Goal: Entertainment & Leisure: Browse casually

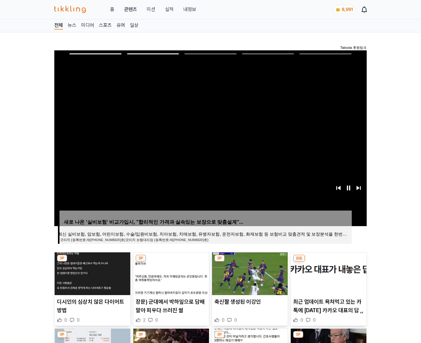
click at [328, 273] on img at bounding box center [329, 273] width 76 height 43
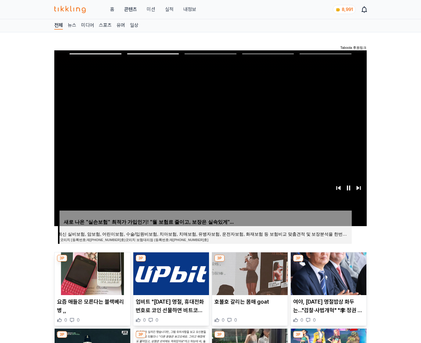
click at [328, 273] on img at bounding box center [329, 273] width 76 height 43
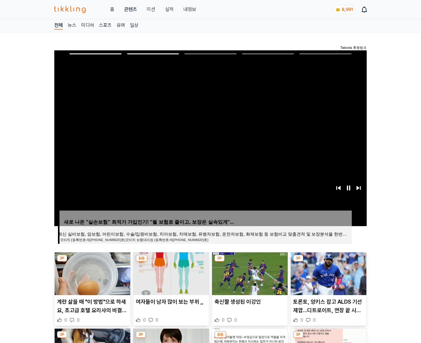
click at [328, 273] on img at bounding box center [329, 273] width 76 height 43
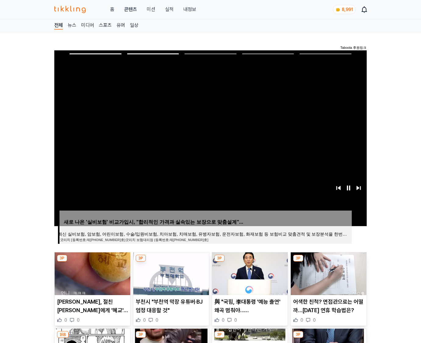
click at [328, 273] on img at bounding box center [329, 273] width 76 height 43
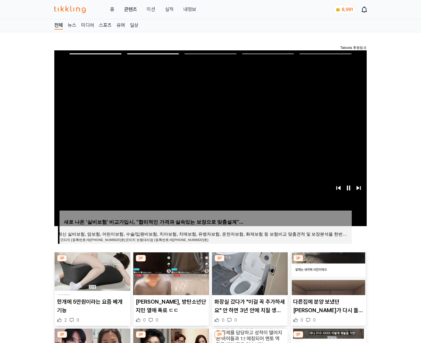
click at [328, 273] on img at bounding box center [329, 273] width 76 height 43
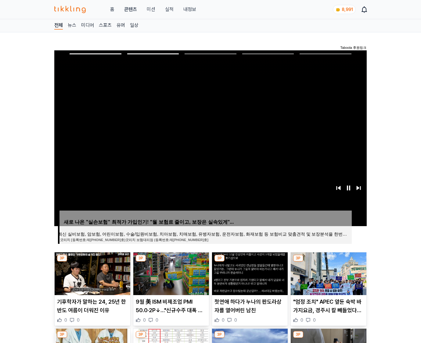
click at [328, 273] on img at bounding box center [329, 273] width 76 height 43
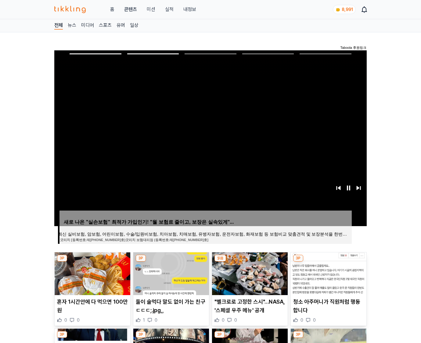
click at [328, 273] on img at bounding box center [329, 273] width 76 height 43
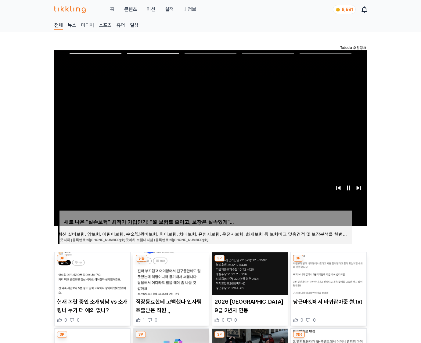
click at [328, 273] on img at bounding box center [329, 273] width 76 height 43
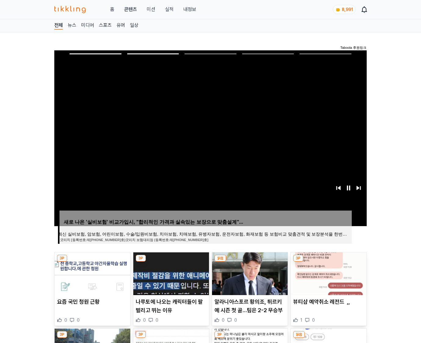
click at [328, 273] on img at bounding box center [329, 273] width 76 height 43
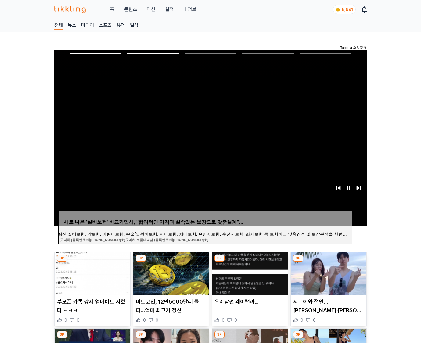
click at [328, 273] on img at bounding box center [329, 273] width 76 height 43
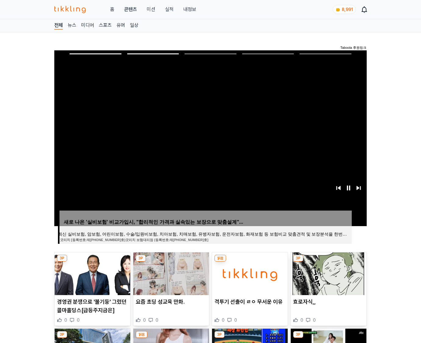
click at [328, 273] on img at bounding box center [329, 273] width 76 height 43
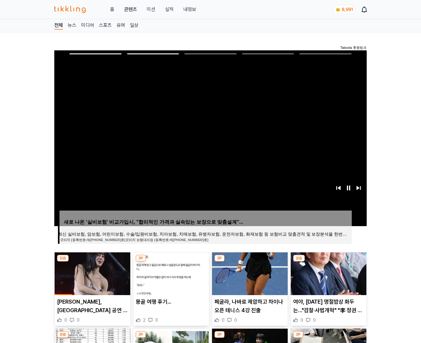
click at [328, 273] on img at bounding box center [329, 273] width 76 height 43
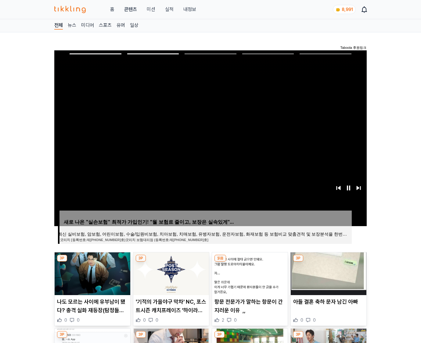
click at [328, 273] on img at bounding box center [329, 273] width 76 height 43
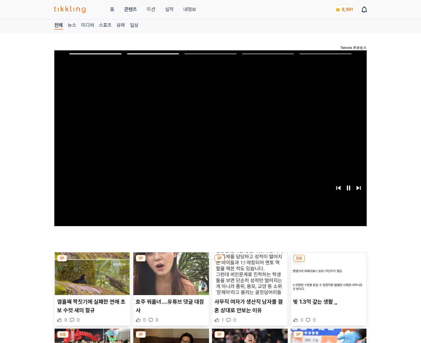
click at [328, 273] on img at bounding box center [329, 273] width 76 height 43
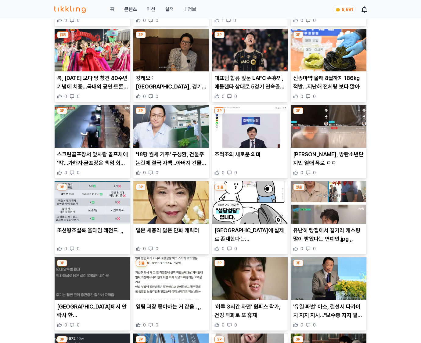
scroll to position [899, 0]
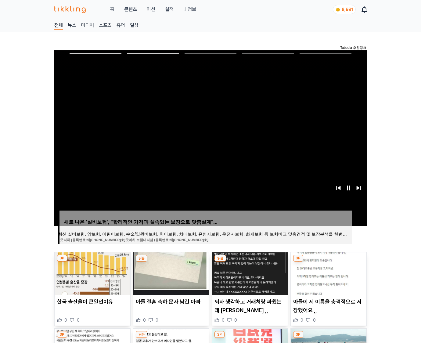
click at [328, 273] on img at bounding box center [329, 273] width 76 height 43
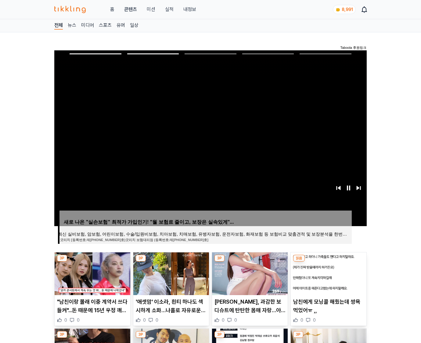
click at [328, 273] on img at bounding box center [329, 273] width 76 height 43
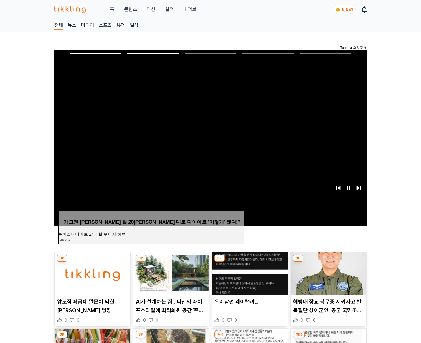
click at [328, 273] on img at bounding box center [329, 273] width 76 height 43
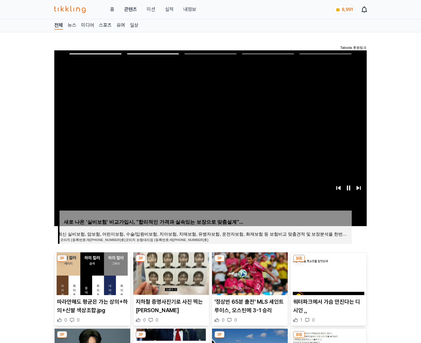
click at [328, 273] on img at bounding box center [329, 273] width 76 height 43
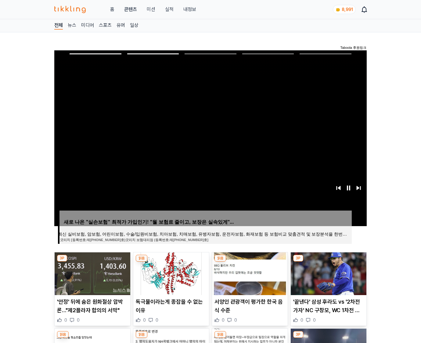
click at [328, 273] on img at bounding box center [329, 273] width 76 height 43
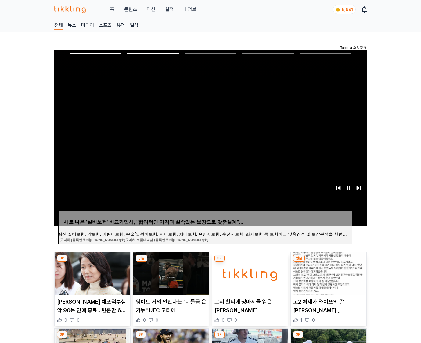
click at [328, 273] on img at bounding box center [329, 273] width 76 height 43
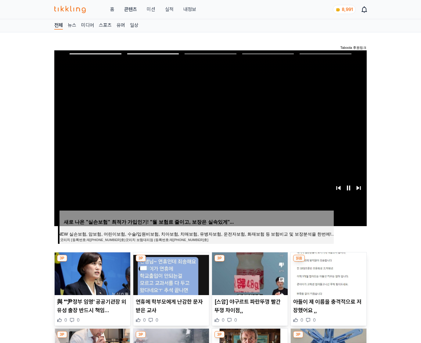
click at [328, 273] on img at bounding box center [329, 273] width 76 height 43
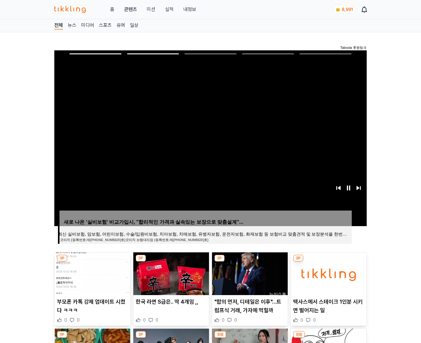
click at [328, 273] on img at bounding box center [329, 273] width 76 height 43
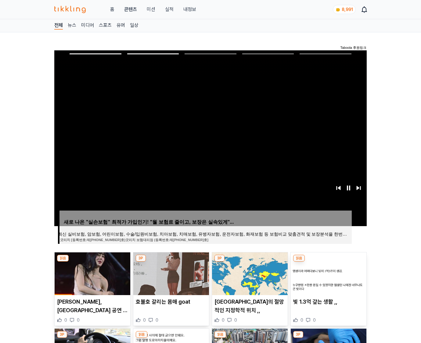
click at [328, 273] on img at bounding box center [329, 273] width 76 height 43
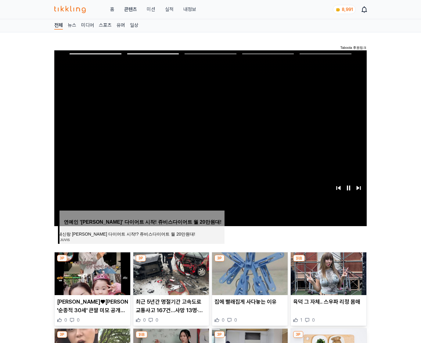
click at [328, 273] on img at bounding box center [329, 273] width 76 height 43
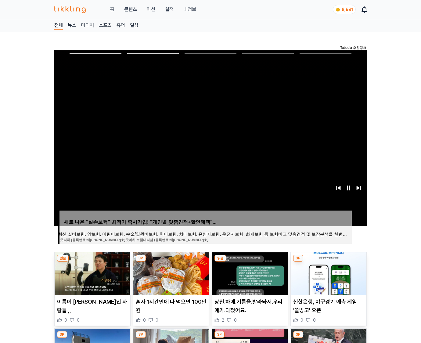
click at [328, 273] on img at bounding box center [329, 273] width 76 height 43
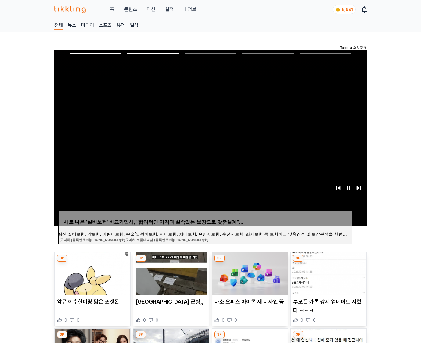
click at [328, 273] on img at bounding box center [329, 273] width 76 height 43
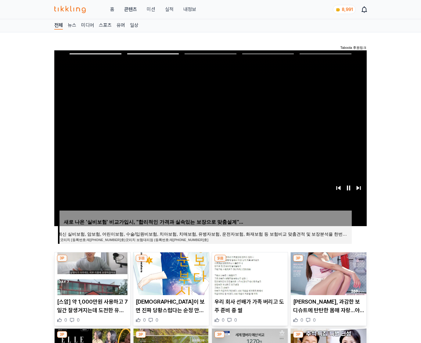
click at [328, 273] on img at bounding box center [329, 273] width 76 height 43
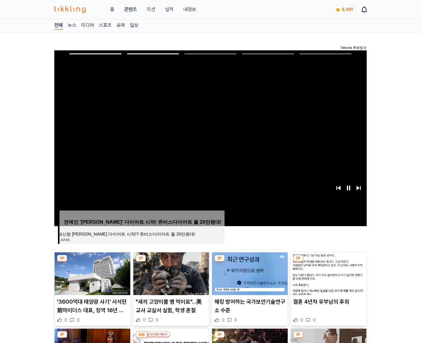
click at [328, 273] on img at bounding box center [329, 273] width 76 height 43
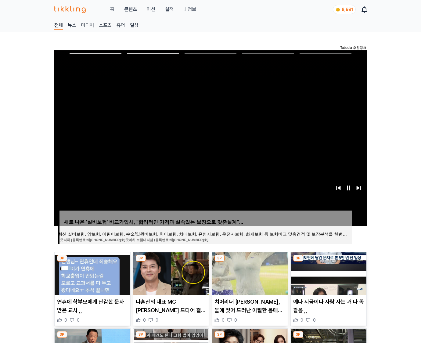
click at [328, 273] on img at bounding box center [329, 273] width 76 height 43
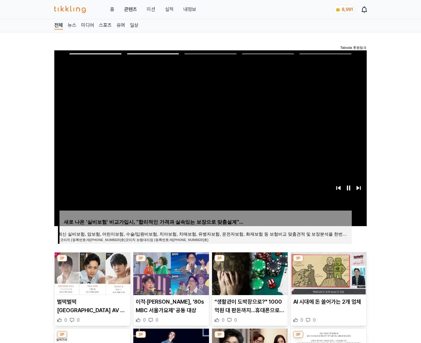
click at [328, 273] on img at bounding box center [329, 273] width 76 height 43
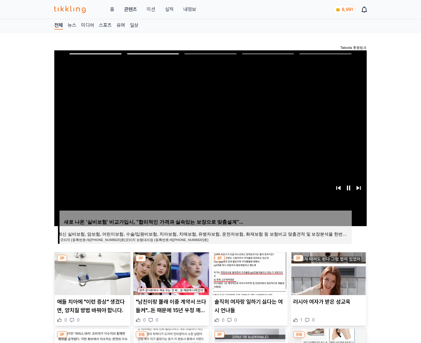
click at [328, 273] on img at bounding box center [329, 273] width 76 height 43
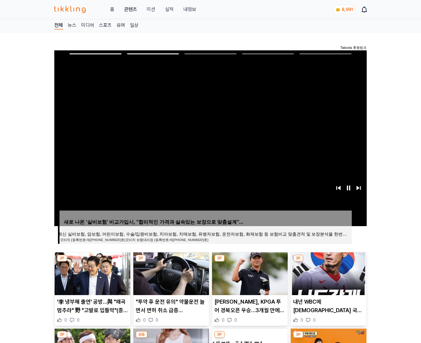
click at [328, 273] on img at bounding box center [329, 273] width 76 height 43
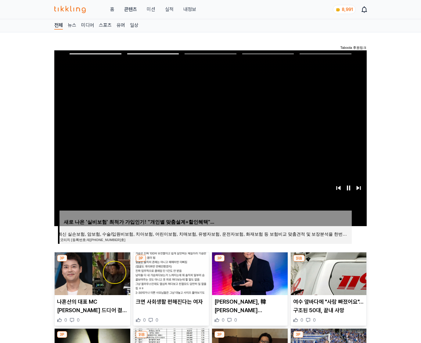
click at [328, 273] on img at bounding box center [329, 273] width 76 height 43
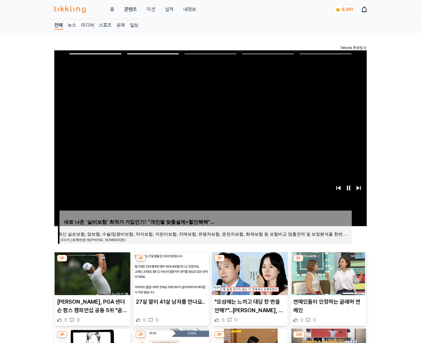
click at [328, 273] on img at bounding box center [329, 273] width 76 height 43
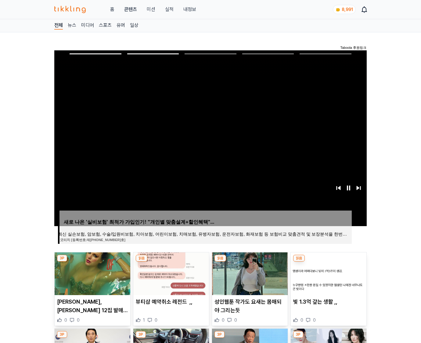
click at [328, 273] on img at bounding box center [329, 273] width 76 height 43
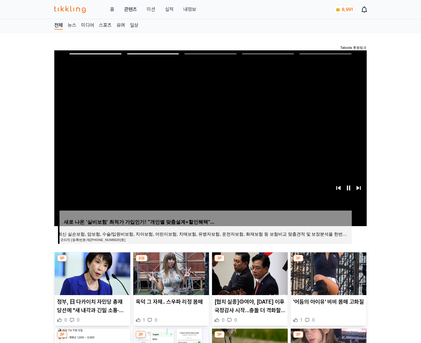
click at [328, 273] on img at bounding box center [329, 273] width 76 height 43
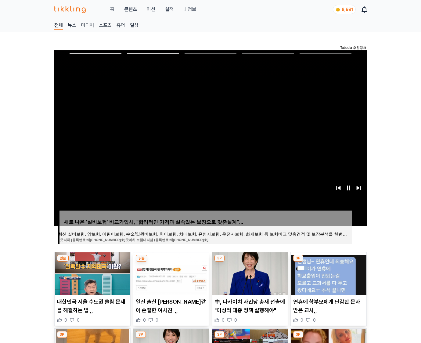
click at [328, 273] on img at bounding box center [329, 273] width 76 height 43
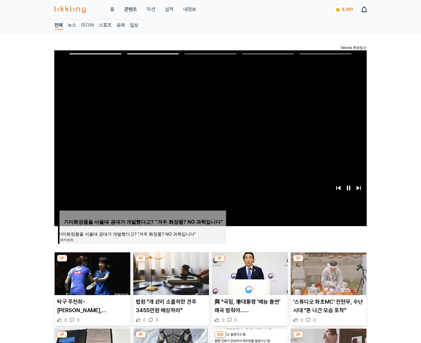
click at [328, 273] on img at bounding box center [329, 273] width 76 height 43
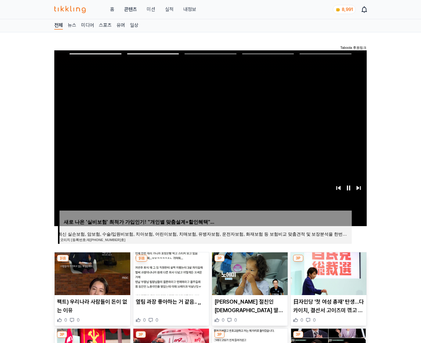
click at [328, 273] on img at bounding box center [329, 273] width 76 height 43
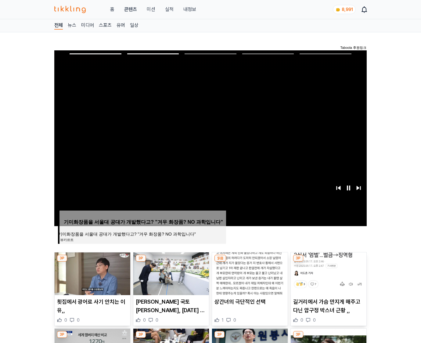
click at [328, 273] on img at bounding box center [329, 273] width 76 height 43
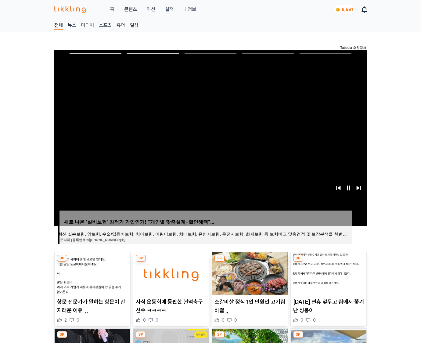
click at [328, 273] on img at bounding box center [329, 273] width 76 height 43
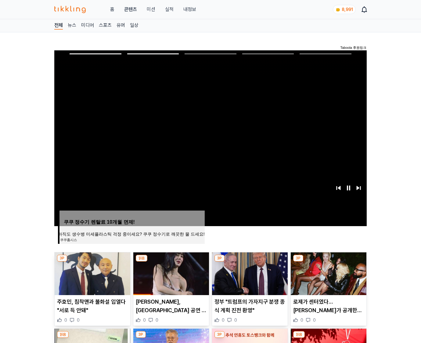
click at [328, 273] on img at bounding box center [329, 273] width 76 height 43
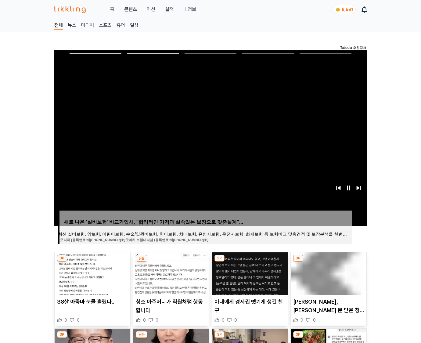
click at [328, 273] on img at bounding box center [329, 273] width 76 height 43
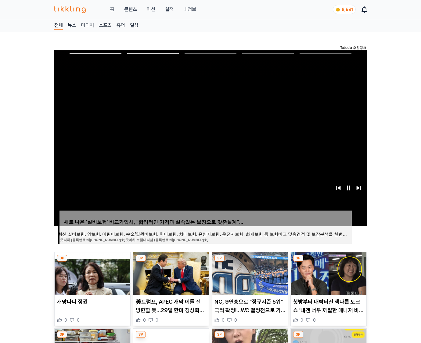
click at [328, 273] on img at bounding box center [329, 273] width 76 height 43
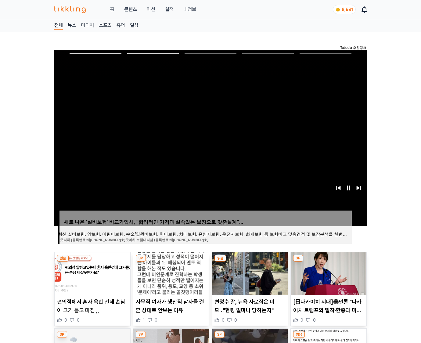
click at [328, 273] on img at bounding box center [329, 273] width 76 height 43
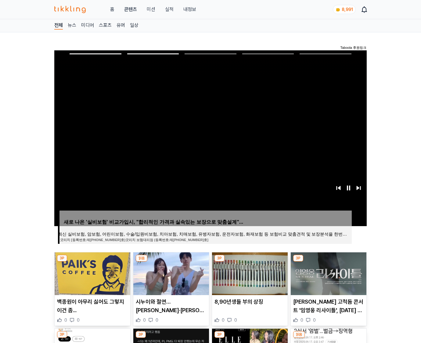
click at [328, 273] on img at bounding box center [329, 273] width 76 height 43
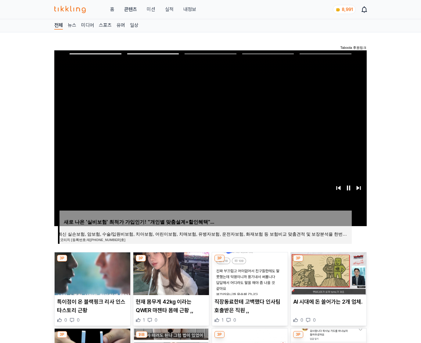
click at [328, 273] on img at bounding box center [329, 273] width 76 height 43
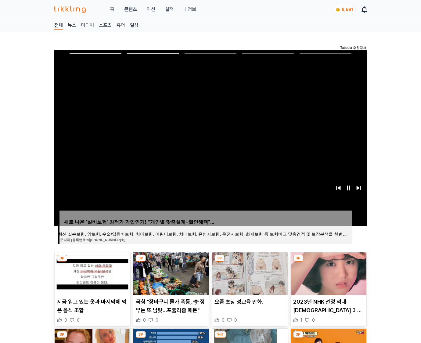
click at [328, 273] on img at bounding box center [329, 273] width 76 height 43
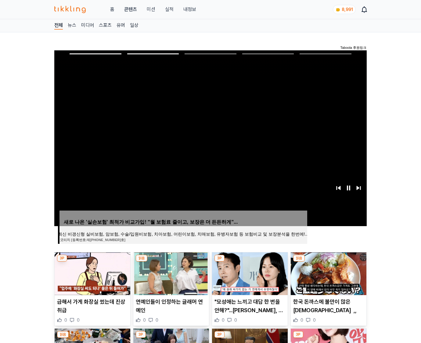
click at [328, 273] on img at bounding box center [329, 273] width 76 height 43
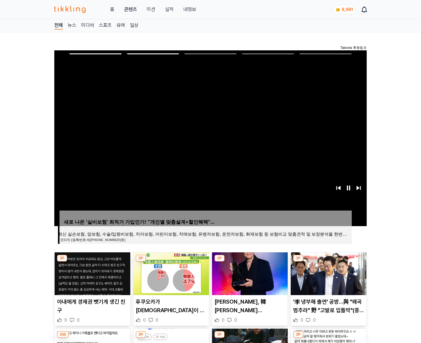
click at [328, 273] on img at bounding box center [329, 273] width 76 height 43
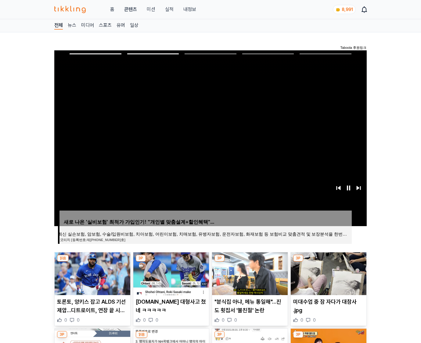
click at [328, 273] on img at bounding box center [329, 273] width 76 height 43
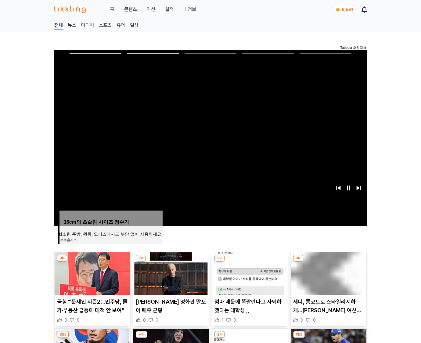
click at [328, 273] on img at bounding box center [329, 273] width 76 height 43
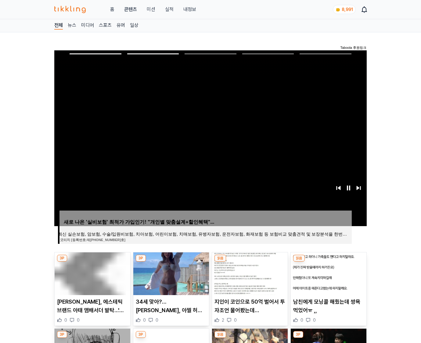
click at [328, 273] on img at bounding box center [329, 273] width 76 height 43
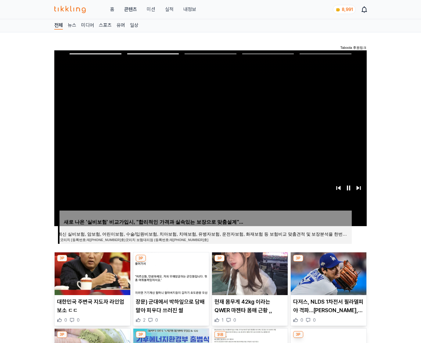
click at [328, 273] on img at bounding box center [329, 273] width 76 height 43
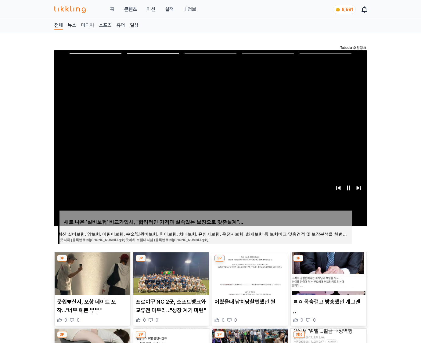
click at [328, 273] on img at bounding box center [329, 273] width 76 height 43
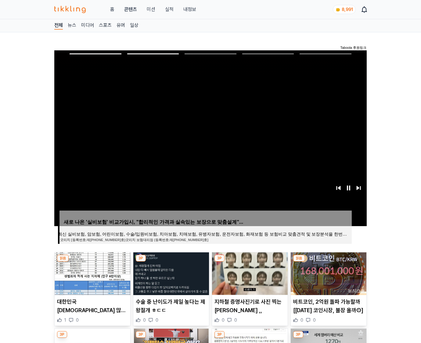
click at [328, 273] on img at bounding box center [329, 273] width 76 height 43
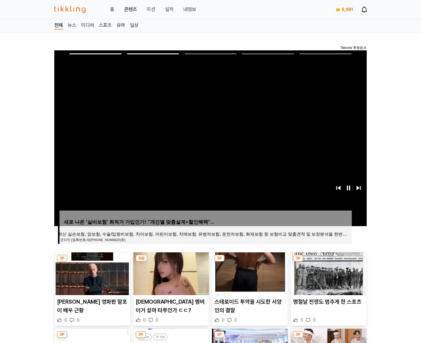
click at [328, 273] on img at bounding box center [329, 273] width 76 height 43
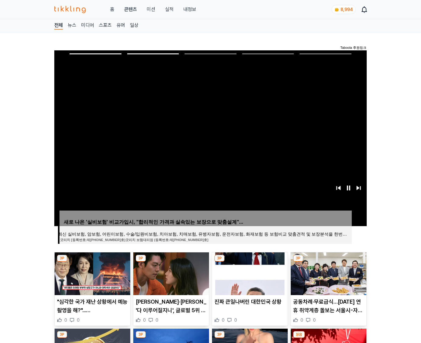
click at [328, 273] on img at bounding box center [329, 273] width 76 height 43
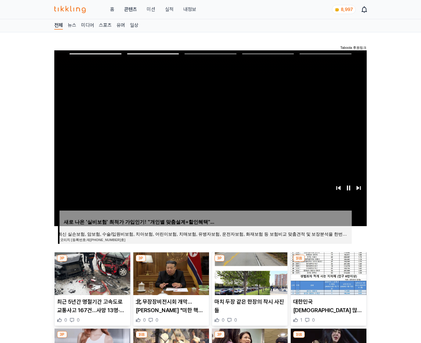
click at [328, 273] on img at bounding box center [329, 273] width 76 height 43
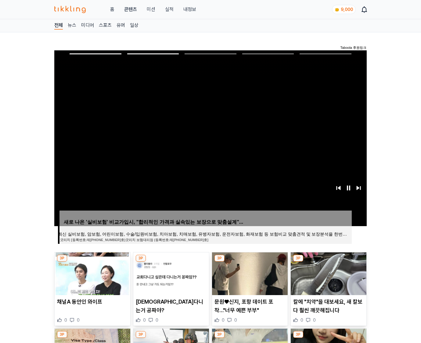
click at [328, 273] on img at bounding box center [329, 273] width 76 height 43
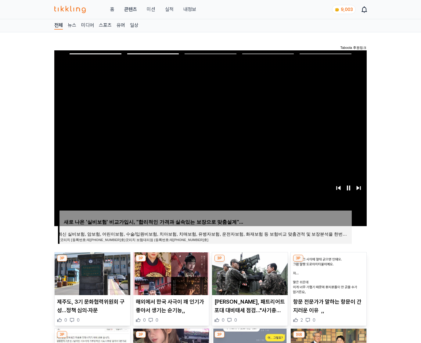
click at [328, 273] on img at bounding box center [329, 273] width 76 height 43
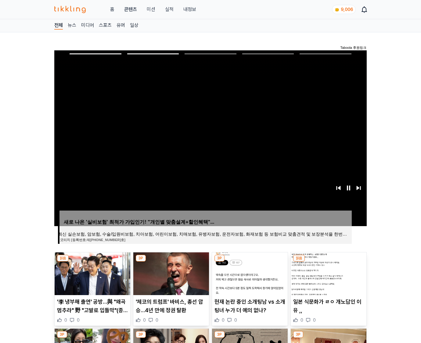
click at [328, 273] on img at bounding box center [329, 273] width 76 height 43
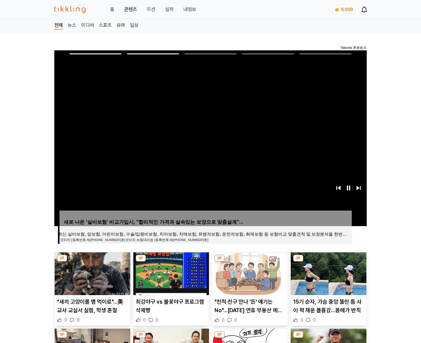
click at [328, 273] on img at bounding box center [329, 273] width 76 height 43
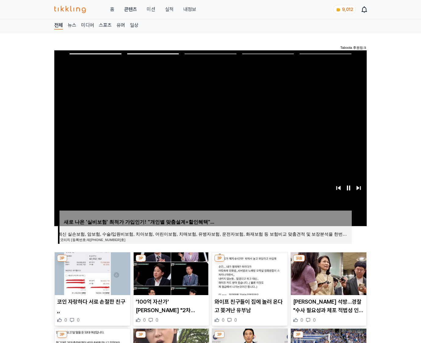
click at [328, 273] on img at bounding box center [329, 273] width 76 height 43
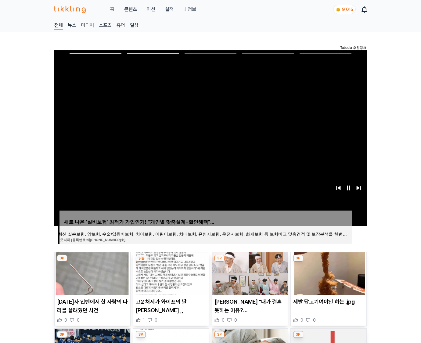
click at [328, 273] on img at bounding box center [329, 273] width 76 height 43
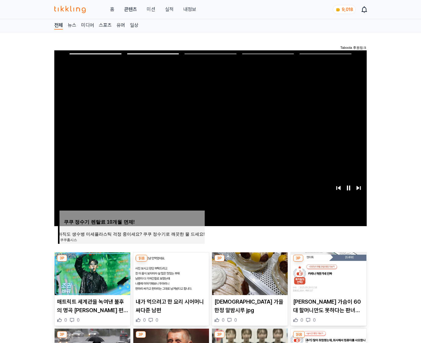
click at [328, 273] on img at bounding box center [329, 273] width 76 height 43
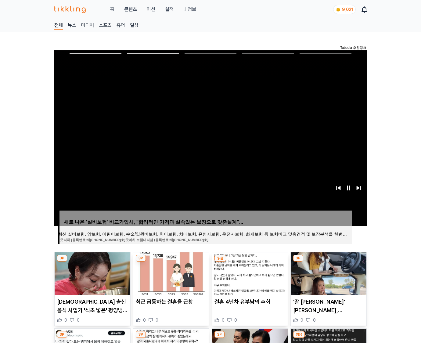
click at [328, 273] on img at bounding box center [329, 273] width 76 height 43
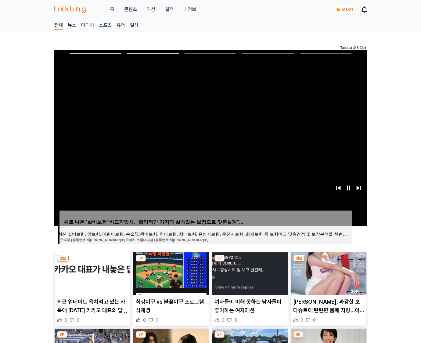
click at [328, 273] on img at bounding box center [329, 273] width 76 height 43
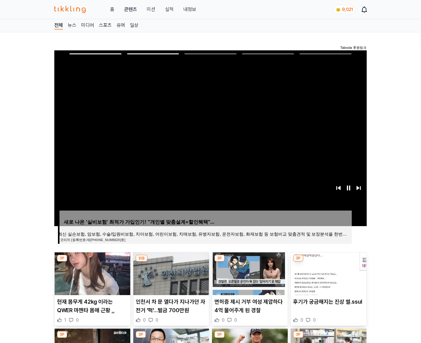
click at [328, 273] on img at bounding box center [329, 273] width 76 height 43
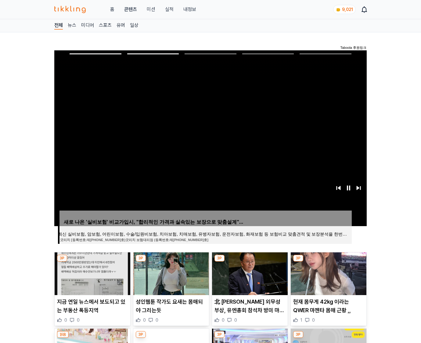
click at [328, 273] on img at bounding box center [329, 273] width 76 height 43
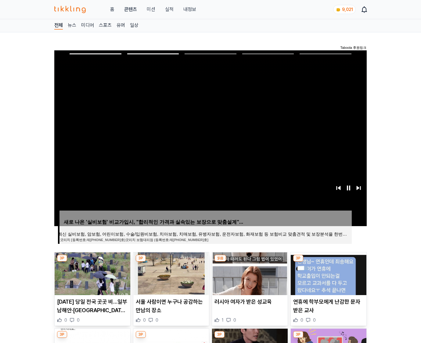
click at [328, 273] on img at bounding box center [329, 273] width 76 height 43
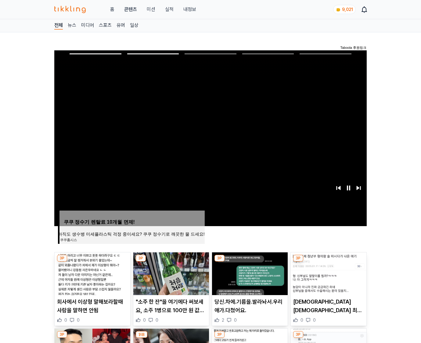
click at [328, 273] on img at bounding box center [329, 273] width 76 height 43
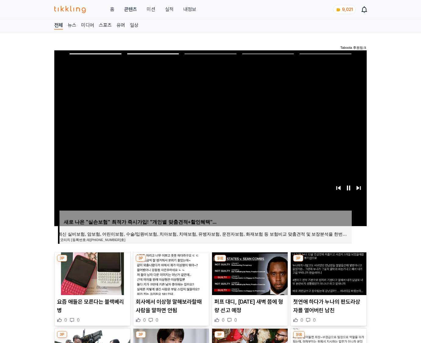
click at [328, 273] on img at bounding box center [329, 273] width 76 height 43
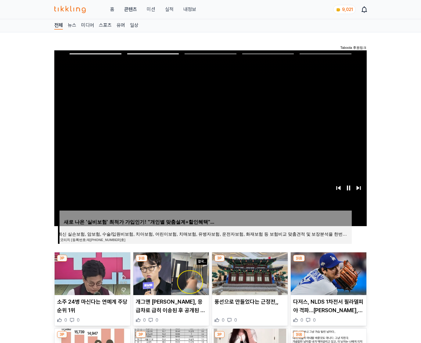
click at [328, 273] on img at bounding box center [329, 273] width 76 height 43
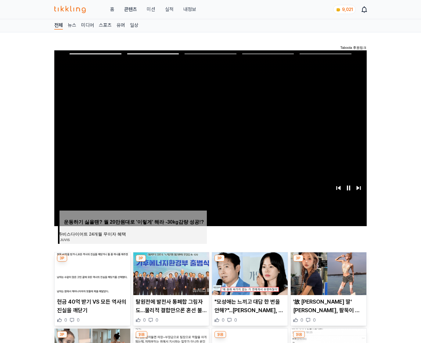
click at [328, 273] on img at bounding box center [329, 273] width 76 height 43
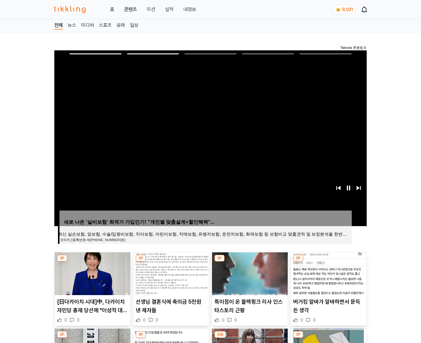
click at [328, 273] on img at bounding box center [329, 273] width 76 height 43
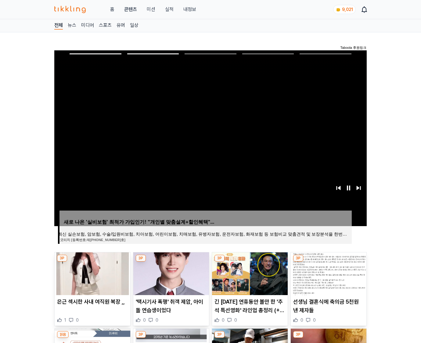
click at [328, 273] on img at bounding box center [329, 273] width 76 height 43
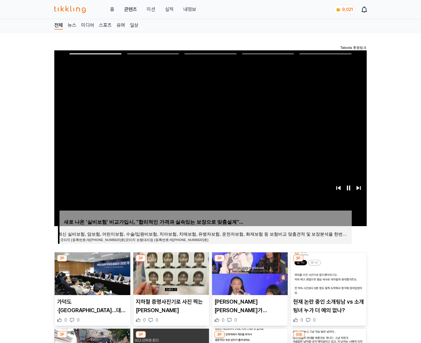
click at [328, 273] on img at bounding box center [329, 273] width 76 height 43
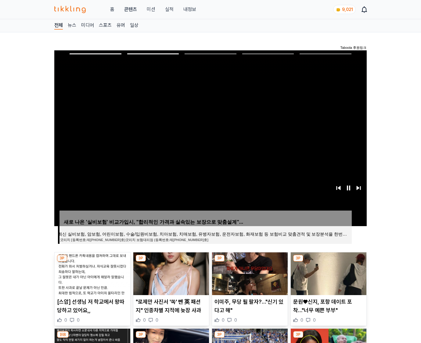
click at [328, 273] on img at bounding box center [329, 273] width 76 height 43
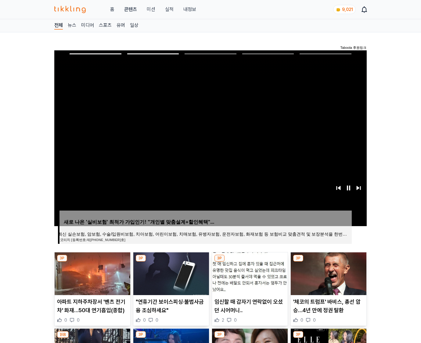
click at [328, 273] on img at bounding box center [329, 273] width 76 height 43
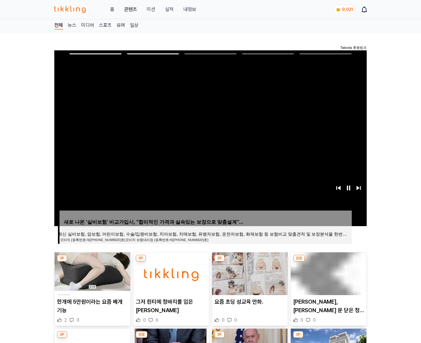
click at [328, 273] on img at bounding box center [329, 273] width 76 height 43
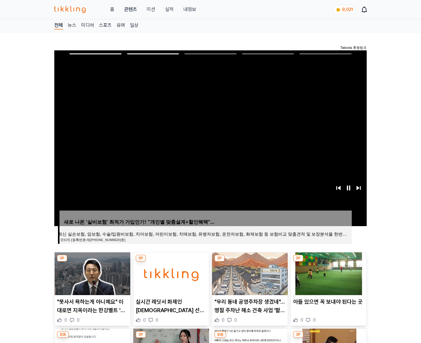
click at [328, 273] on img at bounding box center [329, 273] width 76 height 43
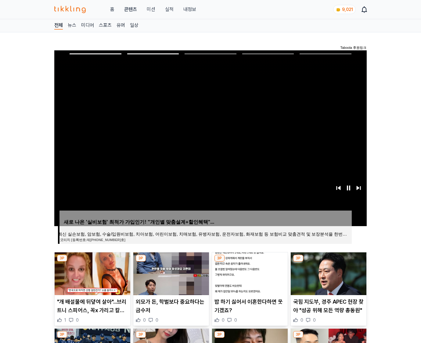
click at [328, 273] on img at bounding box center [329, 273] width 76 height 43
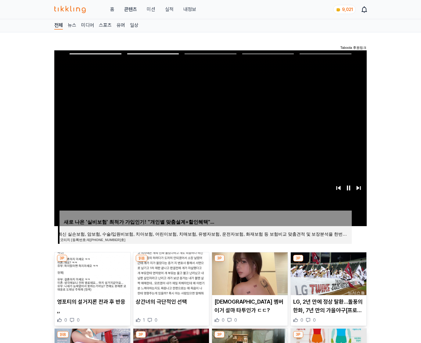
click at [328, 273] on img at bounding box center [329, 273] width 76 height 43
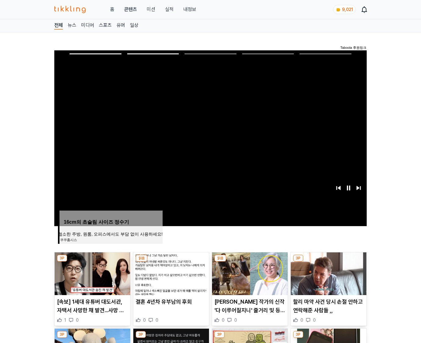
click at [328, 273] on img at bounding box center [329, 273] width 76 height 43
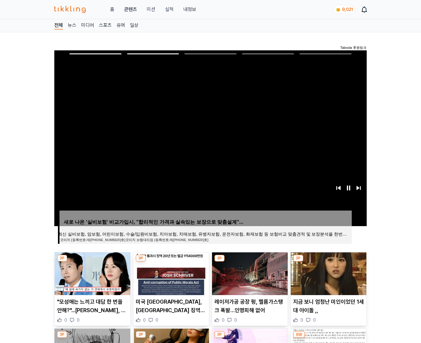
click at [328, 273] on img at bounding box center [329, 273] width 76 height 43
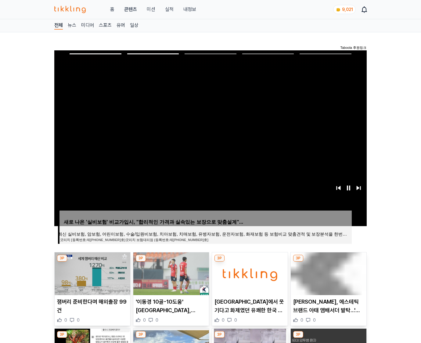
click at [328, 273] on img at bounding box center [329, 273] width 76 height 43
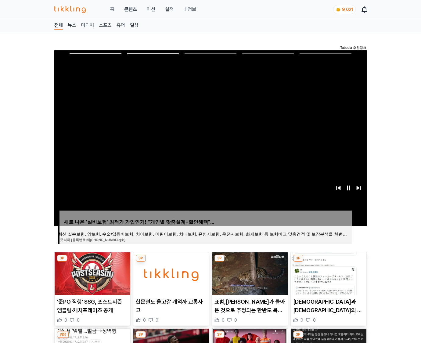
click at [328, 273] on img at bounding box center [329, 273] width 76 height 43
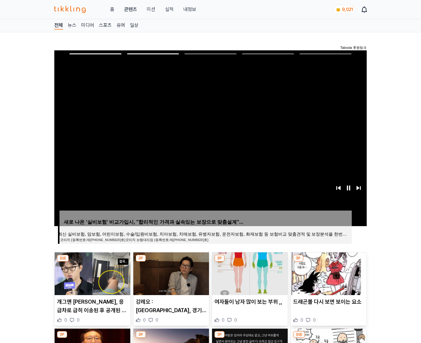
click at [328, 273] on img at bounding box center [329, 273] width 76 height 43
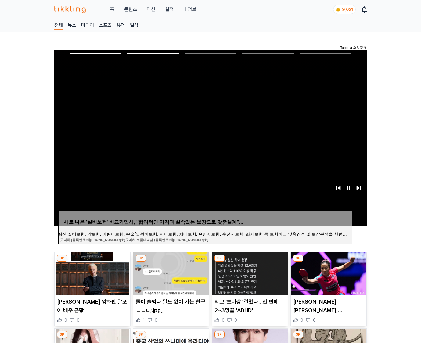
click at [328, 273] on img at bounding box center [329, 273] width 76 height 43
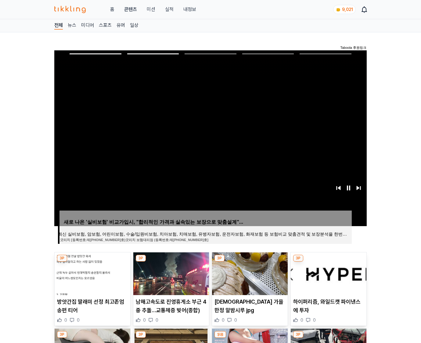
click at [328, 273] on img at bounding box center [329, 273] width 76 height 43
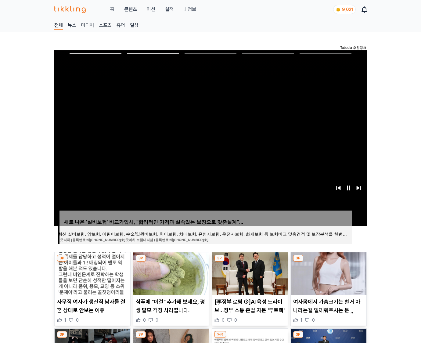
click at [328, 273] on img at bounding box center [329, 273] width 76 height 43
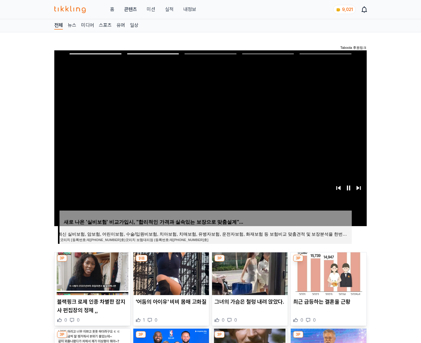
click at [328, 273] on img at bounding box center [329, 273] width 76 height 43
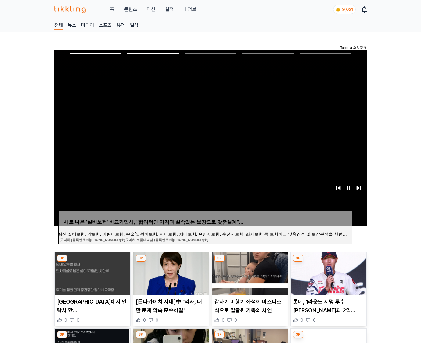
click at [328, 273] on img at bounding box center [329, 273] width 76 height 43
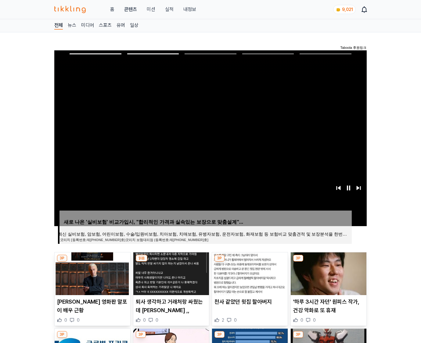
click at [328, 273] on img at bounding box center [329, 273] width 76 height 43
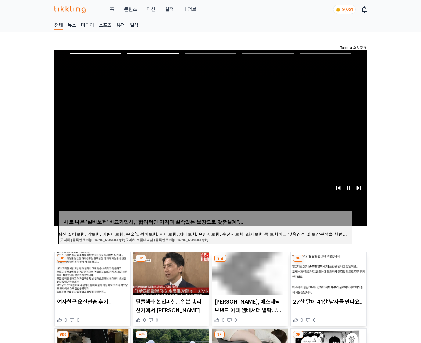
click at [328, 273] on img at bounding box center [329, 273] width 76 height 43
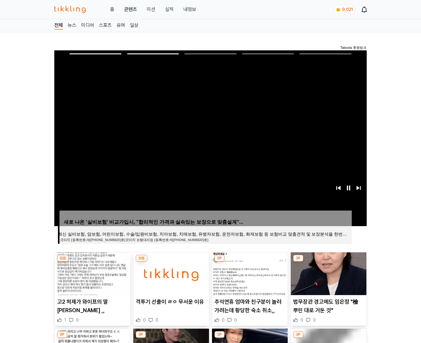
click at [328, 273] on img at bounding box center [329, 273] width 76 height 43
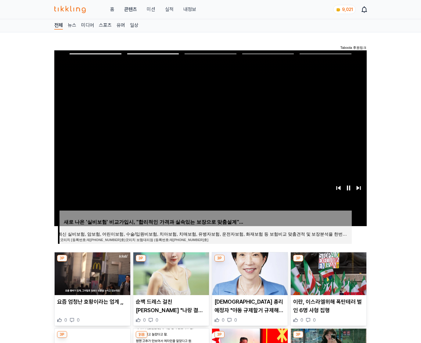
click at [328, 273] on img at bounding box center [329, 273] width 76 height 43
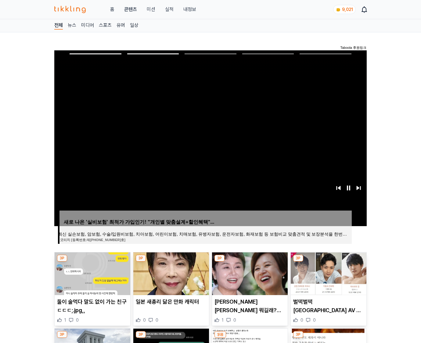
click at [328, 273] on img at bounding box center [329, 273] width 76 height 43
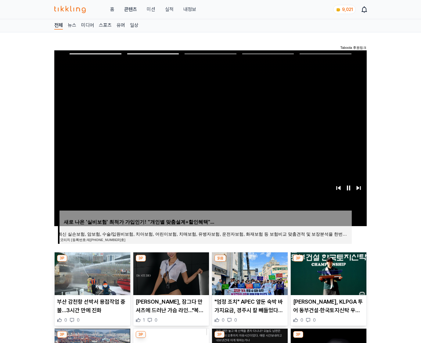
click at [328, 273] on img at bounding box center [329, 273] width 76 height 43
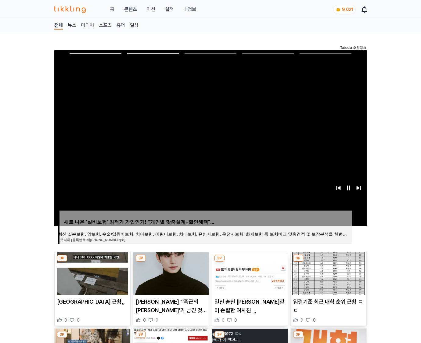
click at [328, 273] on img at bounding box center [329, 273] width 76 height 43
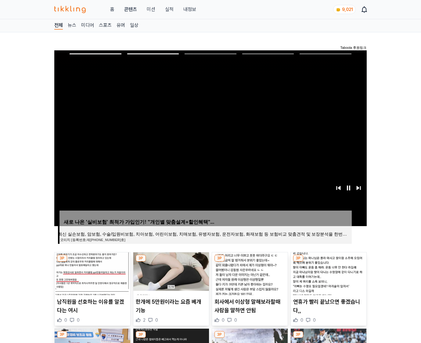
click at [328, 273] on img at bounding box center [329, 273] width 76 height 43
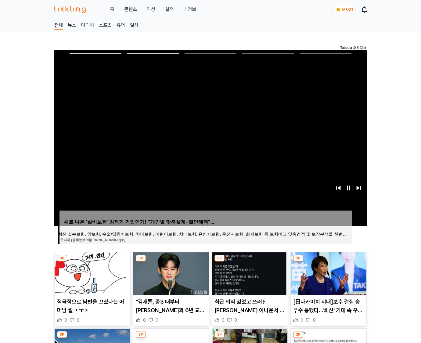
click at [328, 273] on img at bounding box center [329, 273] width 76 height 43
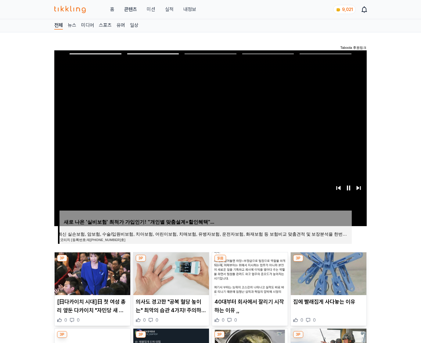
click at [328, 273] on img at bounding box center [329, 273] width 76 height 43
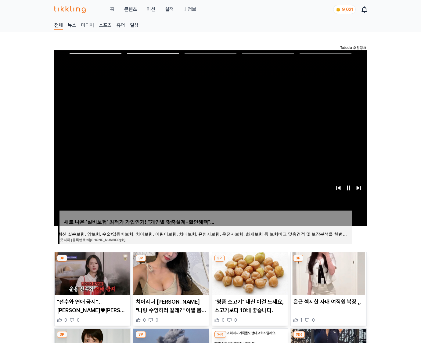
click at [328, 273] on img at bounding box center [329, 273] width 76 height 43
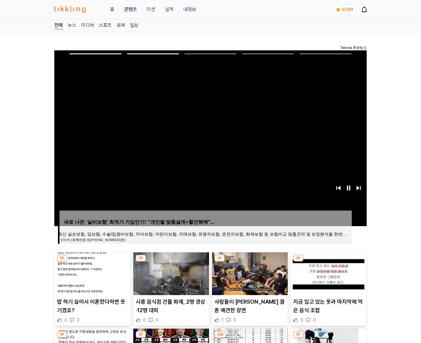
click at [328, 273] on img at bounding box center [329, 273] width 76 height 43
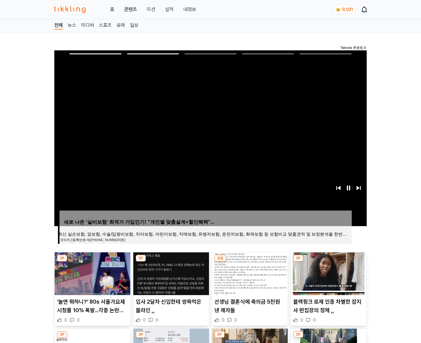
click at [328, 273] on img at bounding box center [329, 273] width 76 height 43
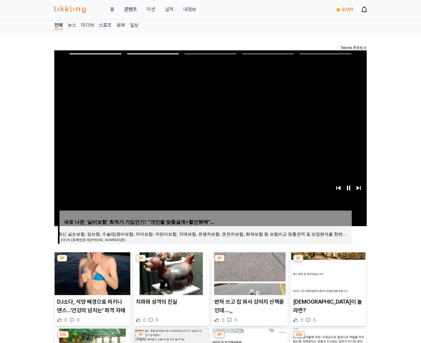
click at [328, 273] on img at bounding box center [329, 273] width 76 height 43
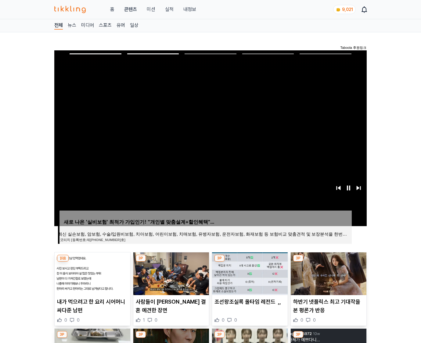
click at [328, 273] on img at bounding box center [329, 273] width 76 height 43
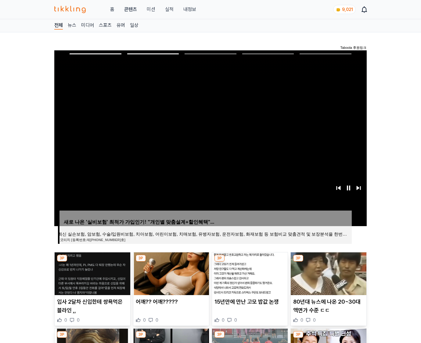
click at [328, 273] on img at bounding box center [329, 273] width 76 height 43
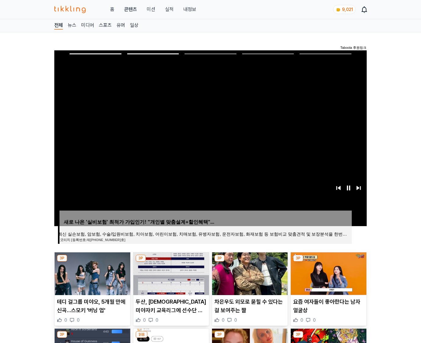
click at [328, 273] on img at bounding box center [329, 273] width 76 height 43
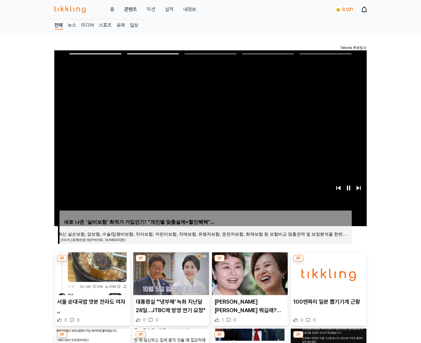
click at [328, 273] on img at bounding box center [329, 273] width 76 height 43
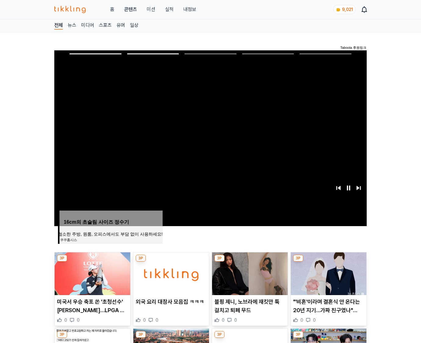
click at [328, 273] on img at bounding box center [329, 273] width 76 height 43
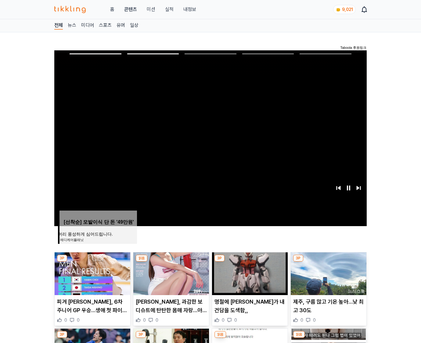
click at [328, 273] on img at bounding box center [329, 273] width 76 height 43
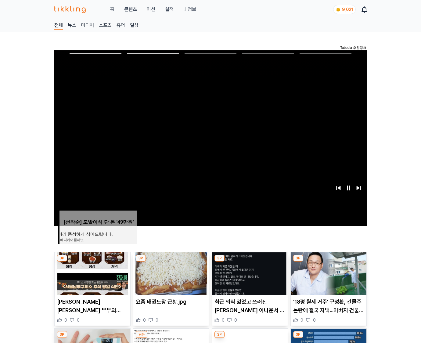
click at [328, 273] on img at bounding box center [329, 273] width 76 height 43
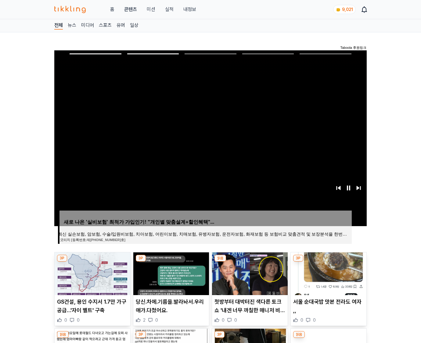
click at [328, 273] on img at bounding box center [329, 273] width 76 height 43
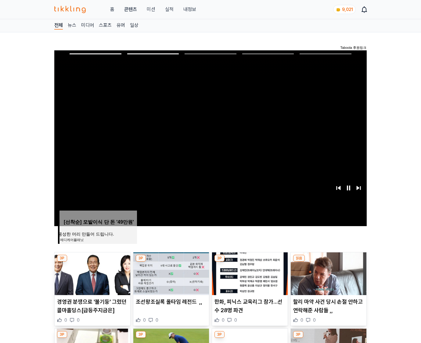
click at [328, 273] on img at bounding box center [329, 273] width 76 height 43
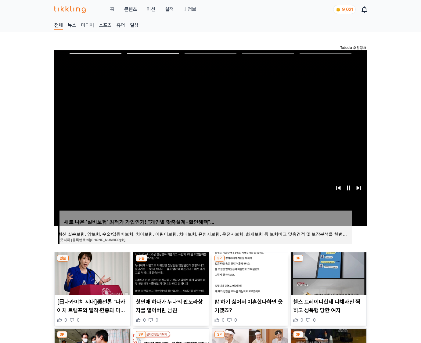
click at [328, 273] on img at bounding box center [329, 273] width 76 height 43
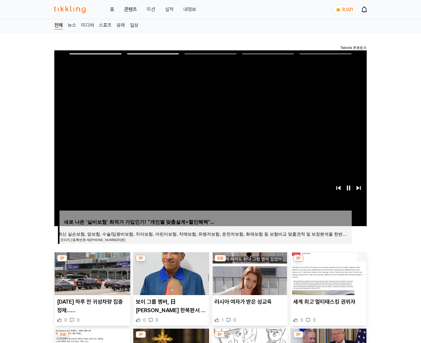
click at [328, 273] on img at bounding box center [329, 273] width 76 height 43
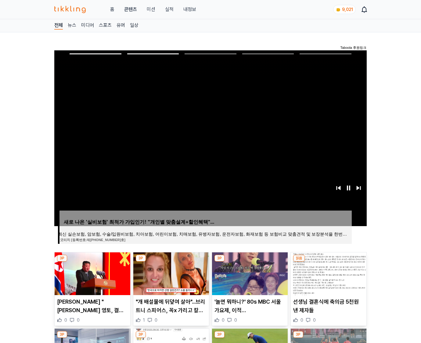
click at [328, 273] on img at bounding box center [329, 273] width 76 height 43
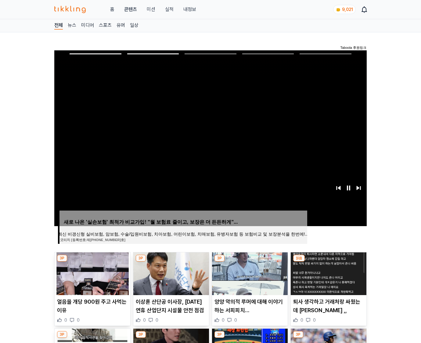
click at [328, 273] on img at bounding box center [329, 273] width 76 height 43
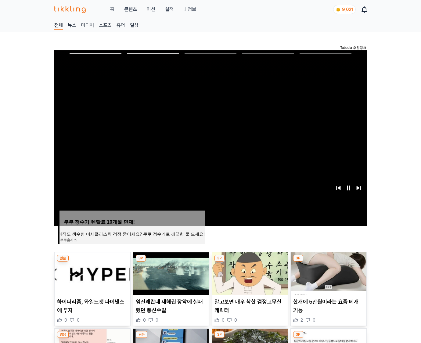
click at [328, 273] on img at bounding box center [329, 273] width 76 height 43
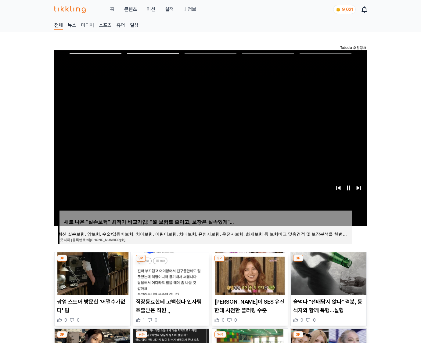
click at [328, 273] on img at bounding box center [329, 273] width 76 height 43
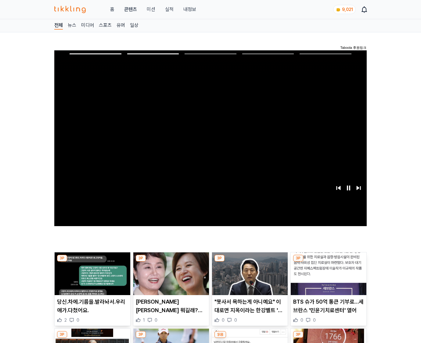
click at [328, 273] on img at bounding box center [329, 273] width 76 height 43
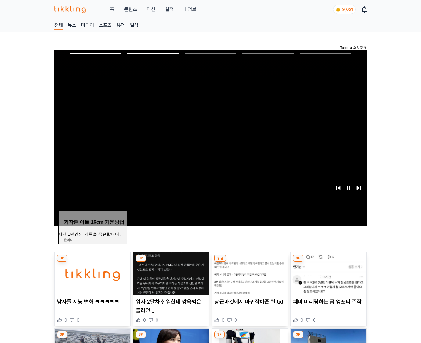
click at [328, 273] on img at bounding box center [329, 273] width 76 height 43
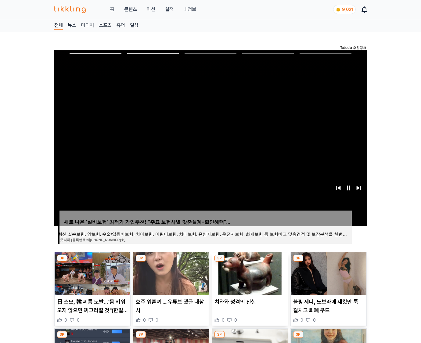
click at [328, 273] on img at bounding box center [329, 273] width 76 height 43
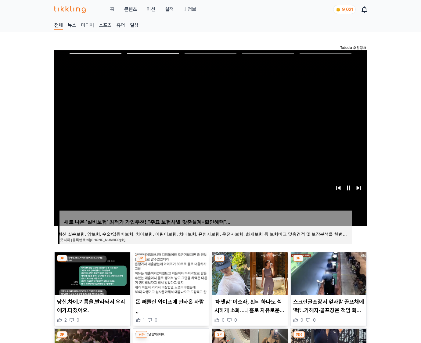
click at [328, 273] on img at bounding box center [329, 273] width 76 height 43
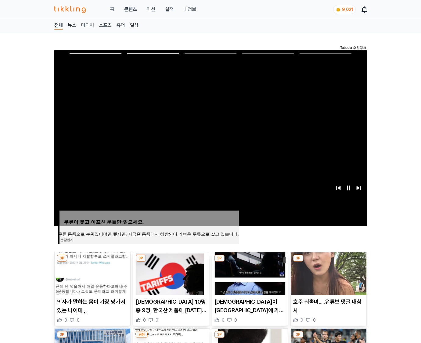
click at [328, 273] on img at bounding box center [329, 273] width 76 height 43
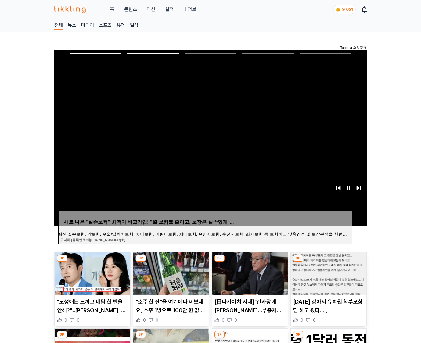
click at [328, 273] on img at bounding box center [329, 273] width 76 height 43
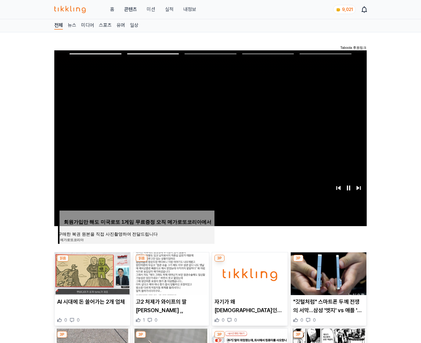
click at [328, 273] on img at bounding box center [329, 273] width 76 height 43
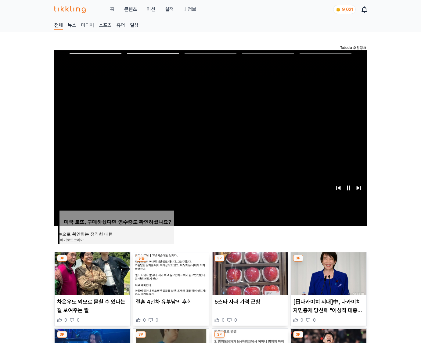
click at [328, 273] on img at bounding box center [329, 273] width 76 height 43
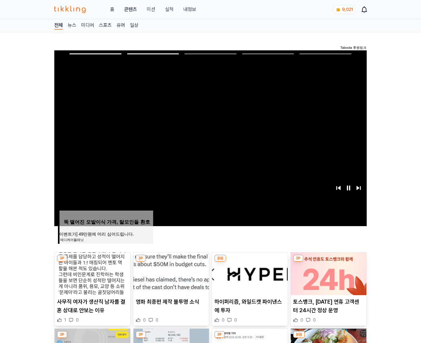
click at [328, 273] on img at bounding box center [329, 273] width 76 height 43
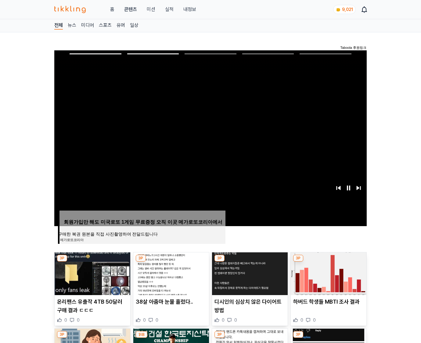
click at [328, 273] on img at bounding box center [329, 273] width 76 height 43
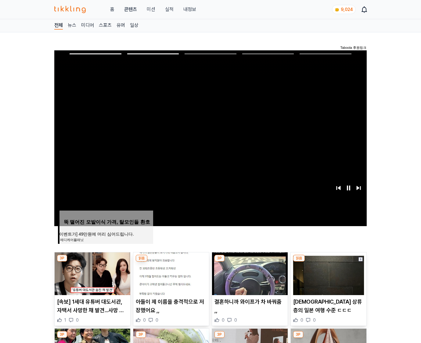
click at [328, 273] on img at bounding box center [329, 273] width 76 height 43
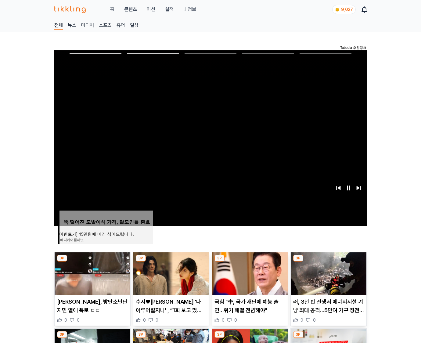
click at [328, 273] on img at bounding box center [329, 273] width 76 height 43
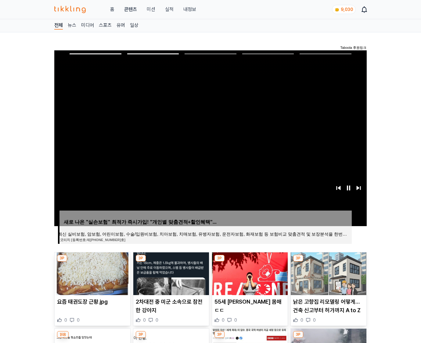
click at [328, 273] on img at bounding box center [329, 273] width 76 height 43
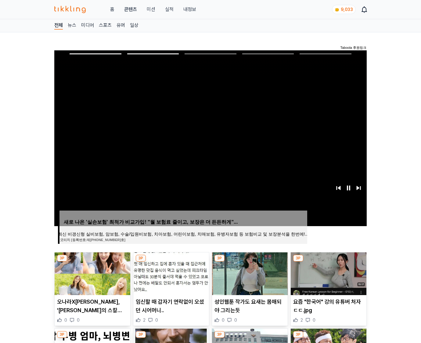
click at [328, 273] on img at bounding box center [329, 273] width 76 height 43
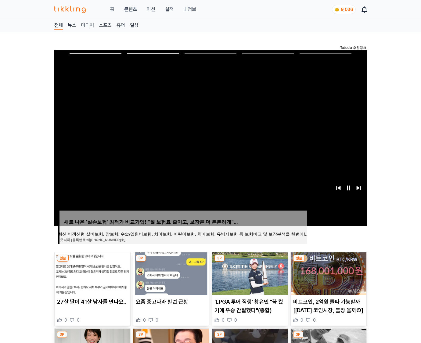
click at [328, 273] on img at bounding box center [329, 273] width 76 height 43
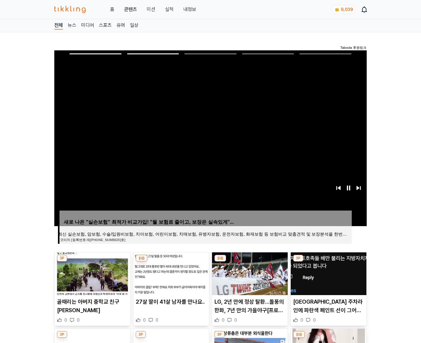
click at [328, 273] on img at bounding box center [329, 273] width 76 height 43
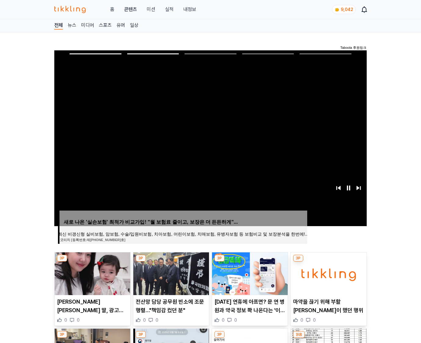
click at [328, 273] on img at bounding box center [329, 273] width 76 height 43
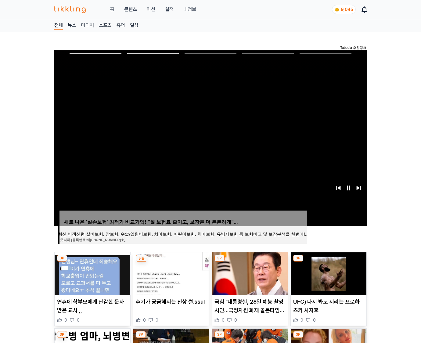
click at [328, 273] on img at bounding box center [329, 273] width 76 height 43
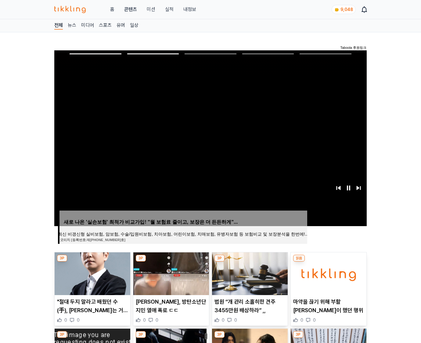
click at [328, 273] on img at bounding box center [329, 273] width 76 height 43
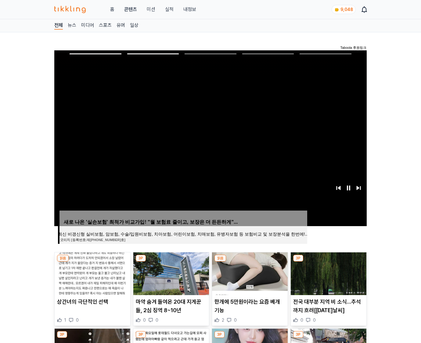
click at [328, 273] on img at bounding box center [329, 273] width 76 height 43
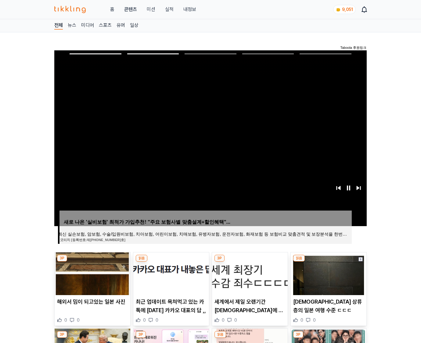
click at [328, 273] on img at bounding box center [329, 273] width 76 height 43
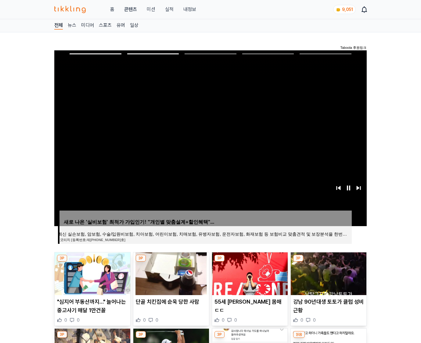
click at [328, 273] on img at bounding box center [329, 273] width 76 height 43
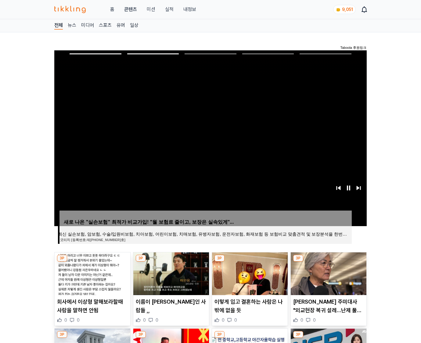
click at [328, 273] on img at bounding box center [329, 273] width 76 height 43
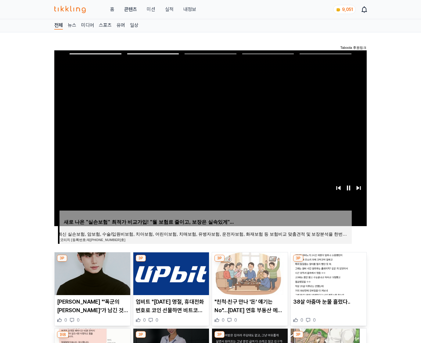
click at [328, 273] on img at bounding box center [329, 273] width 76 height 43
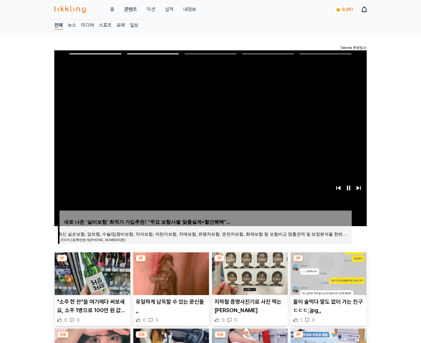
click at [328, 273] on img at bounding box center [329, 273] width 76 height 43
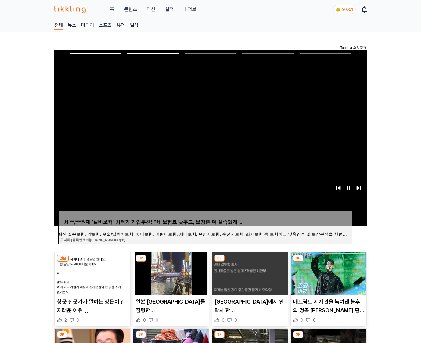
click at [328, 273] on img at bounding box center [329, 273] width 76 height 43
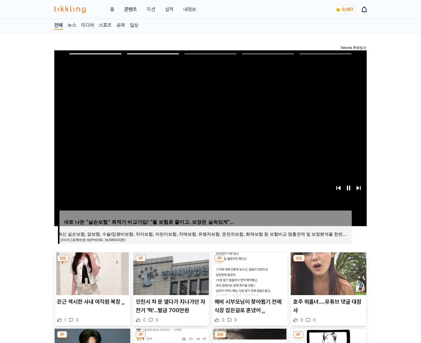
click at [328, 273] on img at bounding box center [329, 273] width 76 height 43
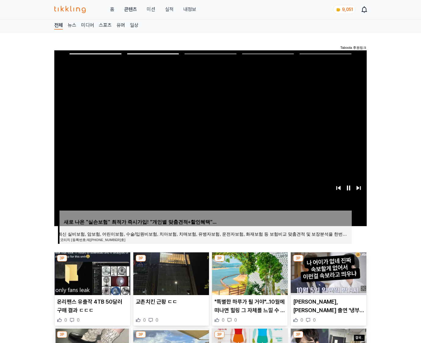
click at [328, 273] on img at bounding box center [329, 273] width 76 height 43
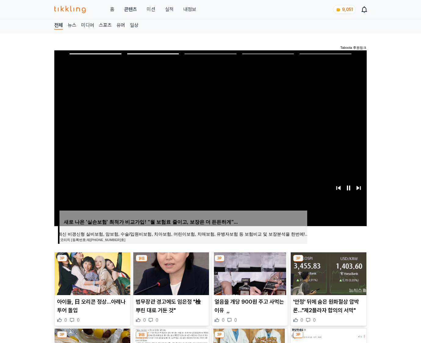
click at [328, 273] on img at bounding box center [329, 273] width 76 height 43
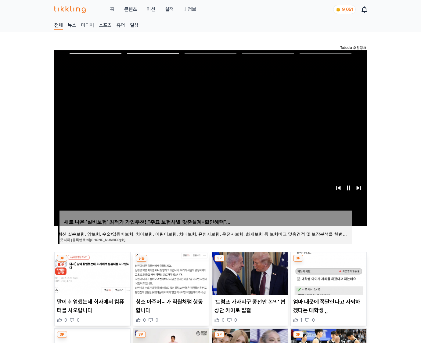
click at [328, 273] on img at bounding box center [329, 273] width 76 height 43
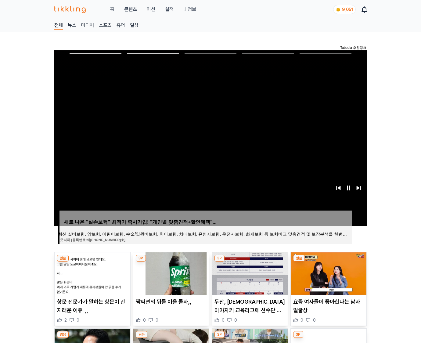
click at [328, 273] on img at bounding box center [329, 273] width 76 height 43
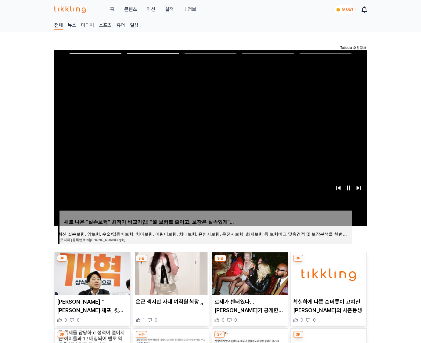
click at [328, 273] on img at bounding box center [329, 273] width 76 height 43
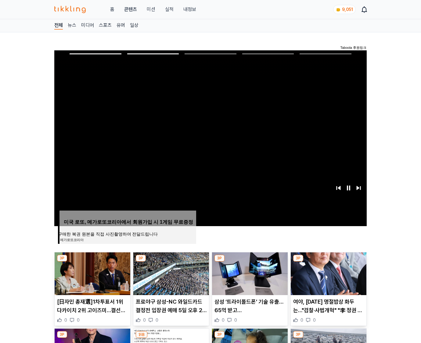
click at [328, 273] on img at bounding box center [329, 273] width 76 height 43
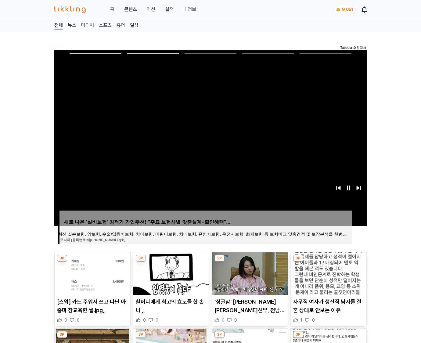
click at [328, 273] on img at bounding box center [329, 273] width 76 height 43
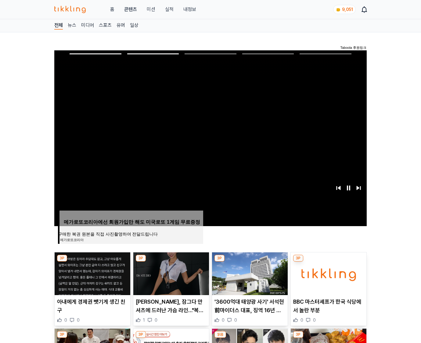
click at [328, 273] on img at bounding box center [329, 273] width 76 height 43
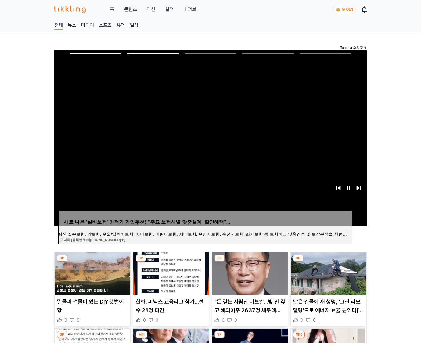
click at [328, 273] on img at bounding box center [329, 273] width 76 height 43
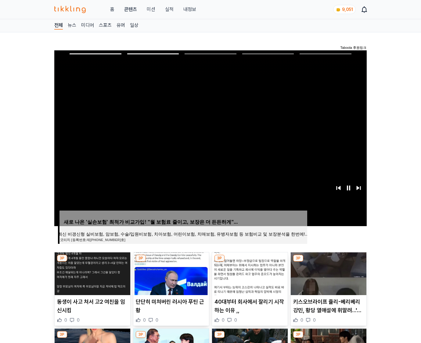
click at [328, 273] on img at bounding box center [329, 273] width 76 height 43
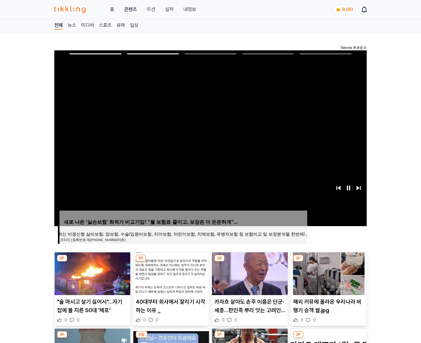
click at [328, 273] on img at bounding box center [329, 273] width 76 height 43
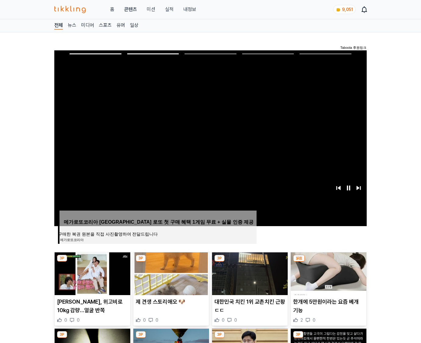
click at [328, 273] on img at bounding box center [329, 273] width 76 height 43
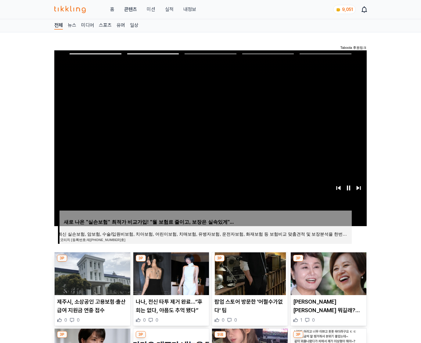
click at [328, 273] on img at bounding box center [329, 273] width 76 height 43
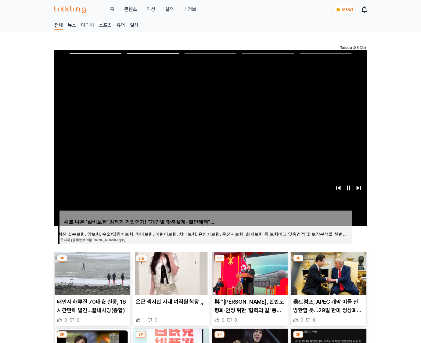
click at [328, 273] on img at bounding box center [329, 273] width 76 height 43
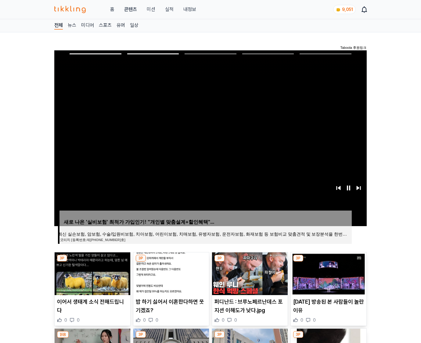
click at [328, 273] on img at bounding box center [329, 273] width 76 height 43
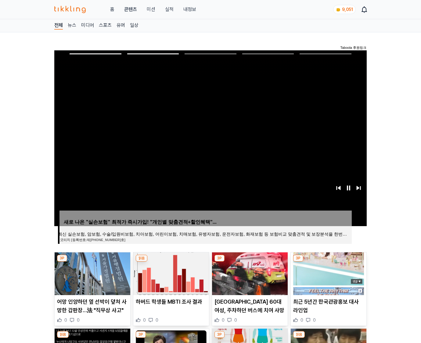
click at [328, 273] on img at bounding box center [329, 273] width 76 height 43
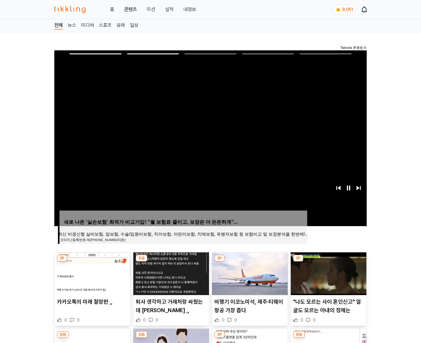
click at [328, 273] on img at bounding box center [329, 273] width 76 height 43
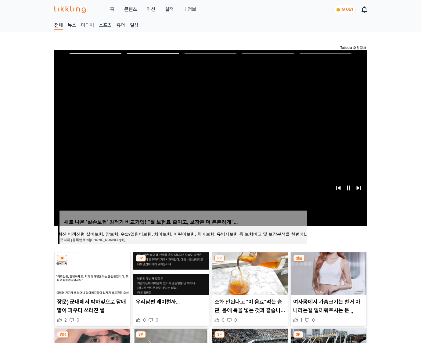
click at [328, 273] on img at bounding box center [329, 273] width 76 height 43
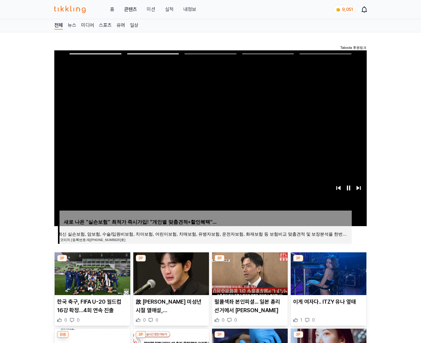
click at [328, 273] on img at bounding box center [329, 273] width 76 height 43
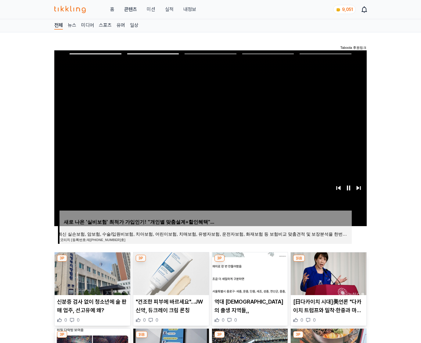
click at [328, 273] on img at bounding box center [329, 273] width 76 height 43
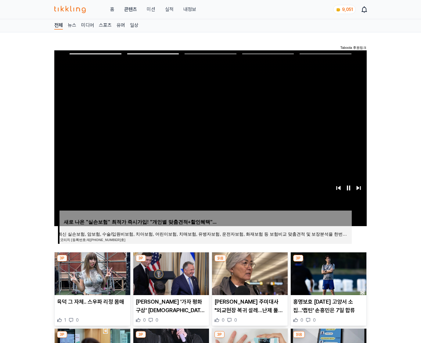
click at [328, 273] on img at bounding box center [329, 273] width 76 height 43
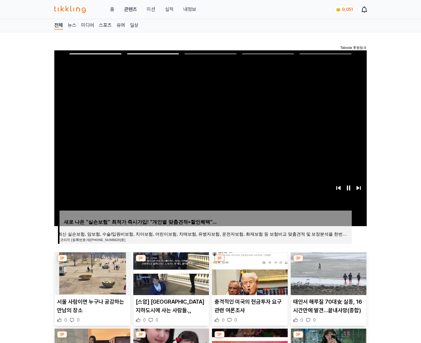
click at [328, 273] on img at bounding box center [329, 273] width 76 height 43
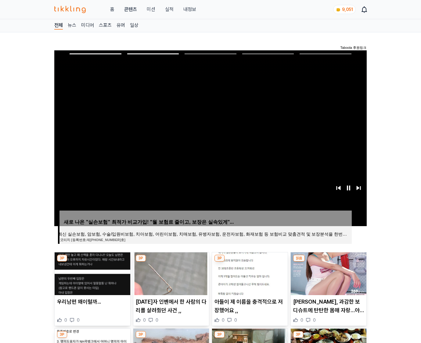
click at [328, 273] on img at bounding box center [329, 273] width 76 height 43
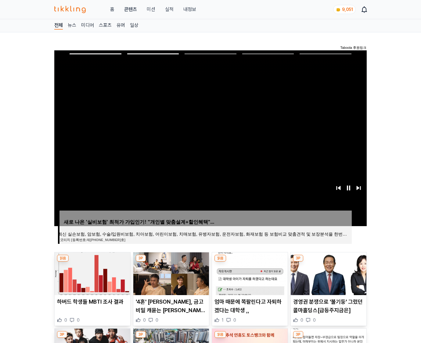
click at [328, 273] on img at bounding box center [329, 273] width 76 height 43
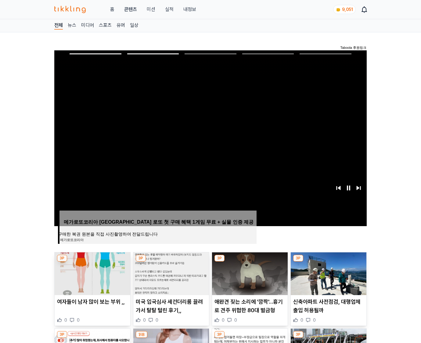
click at [328, 273] on img at bounding box center [329, 273] width 76 height 43
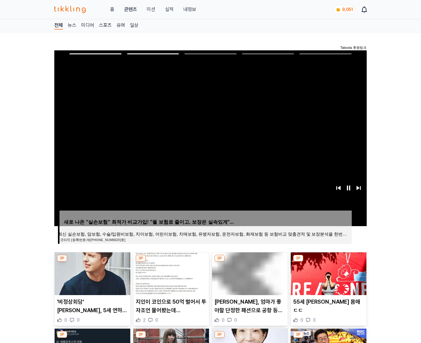
click at [328, 273] on img at bounding box center [329, 273] width 76 height 43
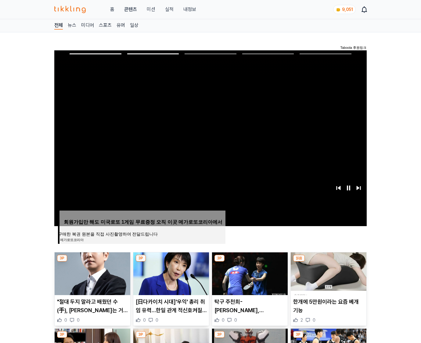
click at [328, 273] on img at bounding box center [329, 273] width 76 height 43
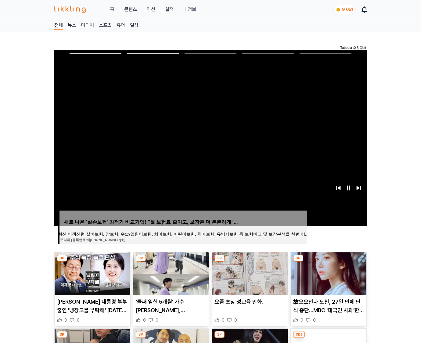
click at [328, 273] on img at bounding box center [329, 273] width 76 height 43
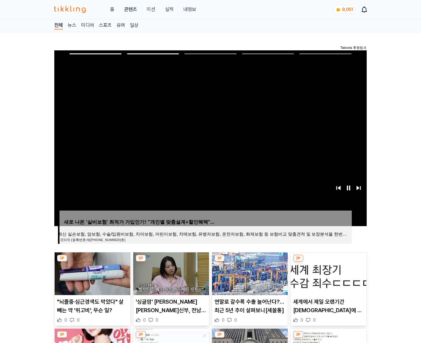
click at [328, 273] on img at bounding box center [329, 273] width 76 height 43
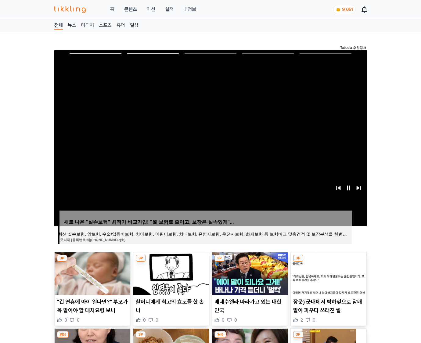
click at [328, 273] on img at bounding box center [329, 273] width 76 height 43
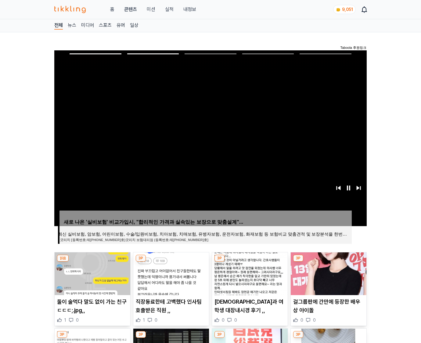
click at [328, 273] on img at bounding box center [329, 273] width 76 height 43
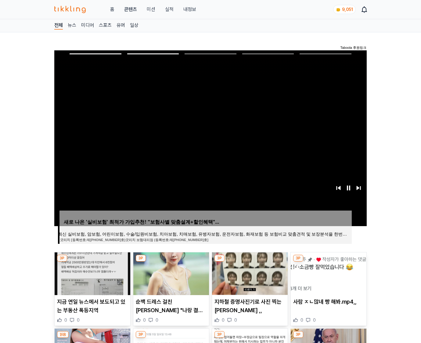
click at [328, 273] on img at bounding box center [329, 273] width 76 height 43
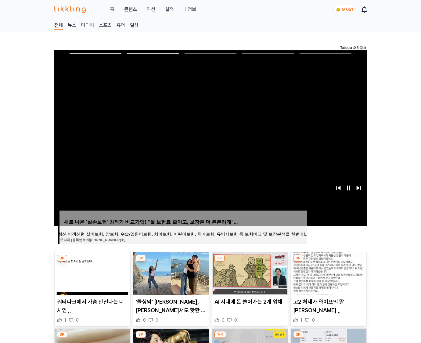
click at [328, 273] on img at bounding box center [329, 273] width 76 height 43
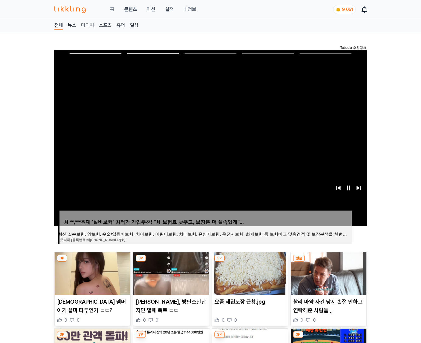
click at [328, 273] on img at bounding box center [329, 273] width 76 height 43
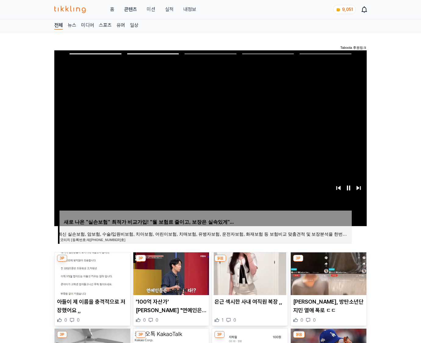
click at [328, 273] on img at bounding box center [329, 273] width 76 height 43
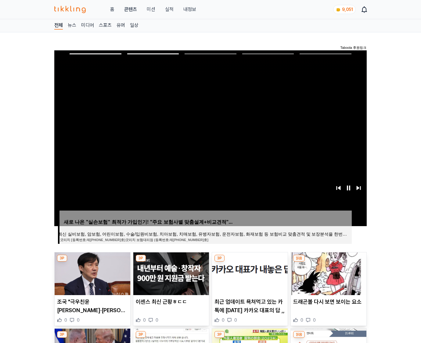
click at [328, 273] on img at bounding box center [329, 273] width 76 height 43
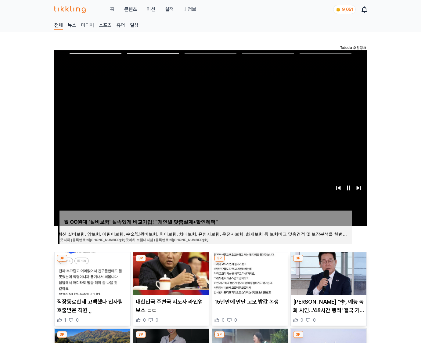
click at [328, 273] on img at bounding box center [329, 273] width 76 height 43
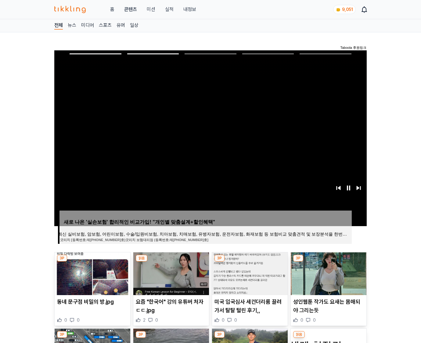
click at [328, 273] on img at bounding box center [329, 273] width 76 height 43
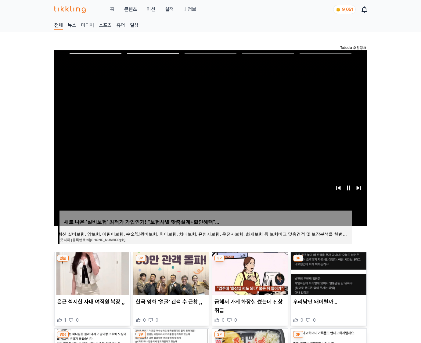
click at [328, 273] on img at bounding box center [329, 273] width 76 height 43
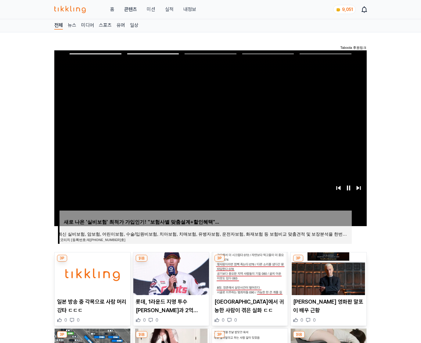
click at [328, 273] on img at bounding box center [329, 273] width 76 height 43
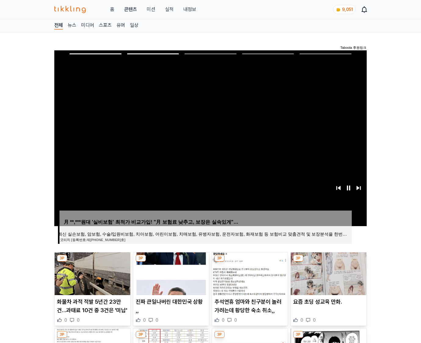
click at [328, 273] on img at bounding box center [329, 273] width 76 height 43
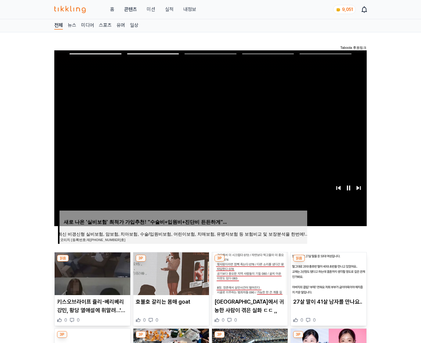
click at [328, 273] on img at bounding box center [329, 273] width 76 height 43
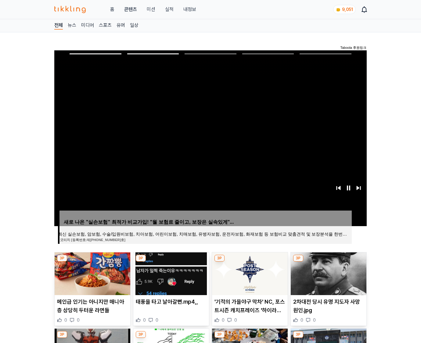
click at [328, 273] on img at bounding box center [329, 273] width 76 height 43
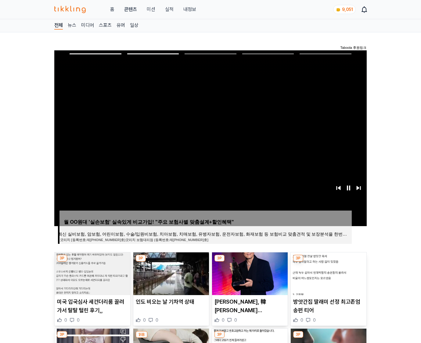
click at [328, 273] on img at bounding box center [329, 273] width 76 height 43
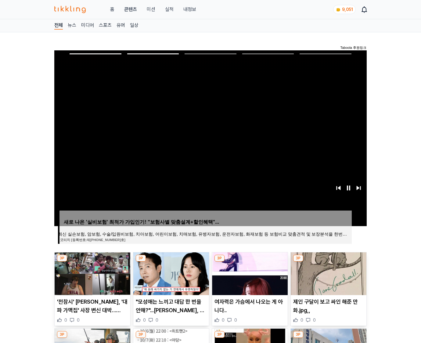
click at [328, 273] on img at bounding box center [329, 273] width 76 height 43
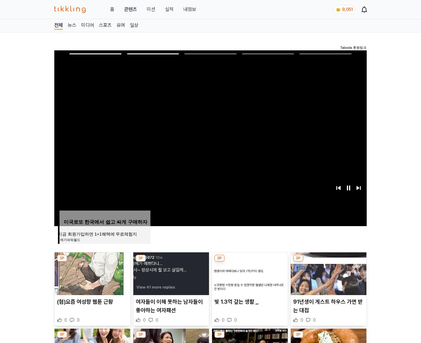
click at [328, 273] on img at bounding box center [329, 273] width 76 height 43
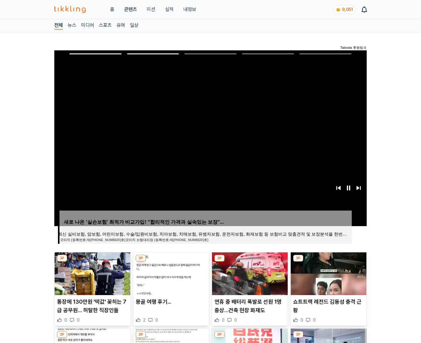
click at [328, 273] on img at bounding box center [329, 273] width 76 height 43
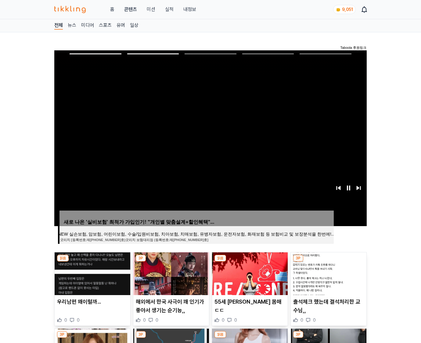
click at [328, 273] on img at bounding box center [329, 273] width 76 height 43
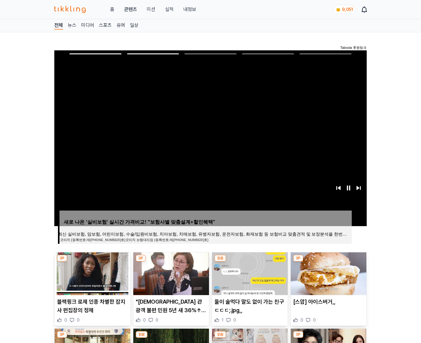
click at [328, 273] on img at bounding box center [329, 273] width 76 height 43
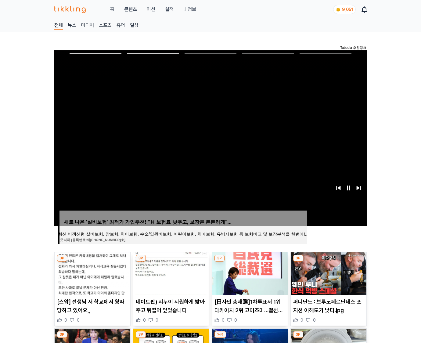
click at [328, 273] on img at bounding box center [329, 273] width 76 height 43
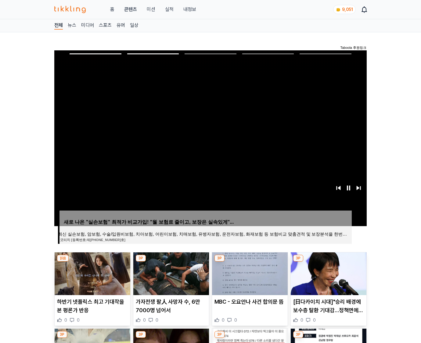
click at [328, 273] on img at bounding box center [329, 273] width 76 height 43
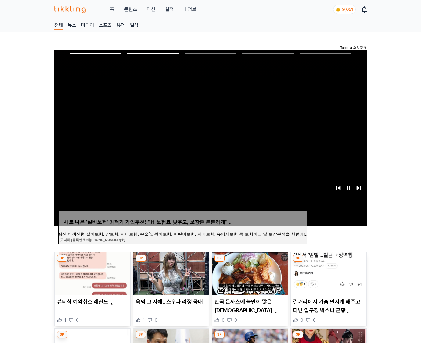
click at [328, 273] on img at bounding box center [329, 273] width 76 height 43
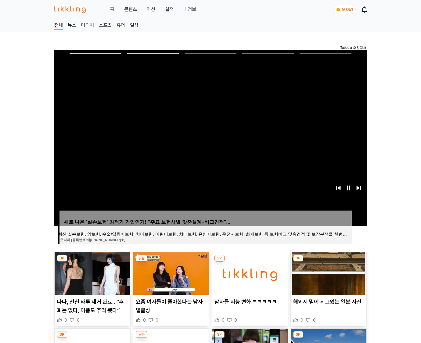
click at [328, 273] on img at bounding box center [329, 273] width 76 height 43
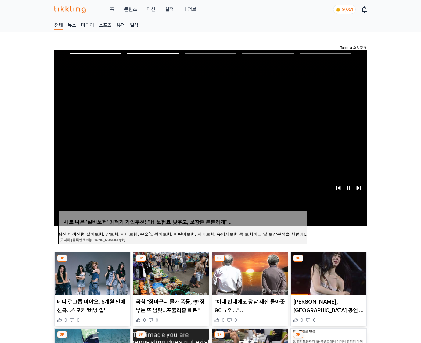
click at [328, 273] on img at bounding box center [329, 273] width 76 height 43
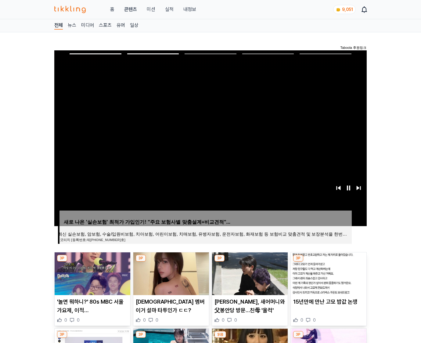
click at [328, 273] on img at bounding box center [329, 273] width 76 height 43
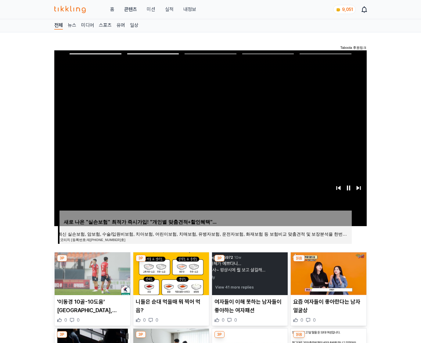
click at [328, 273] on img at bounding box center [329, 273] width 76 height 43
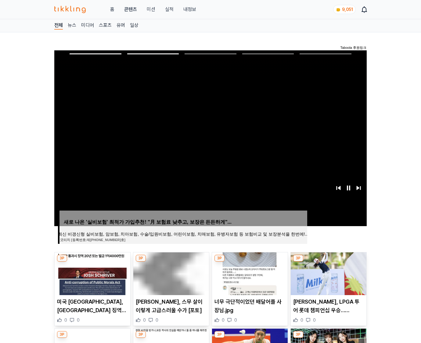
click at [328, 273] on img at bounding box center [329, 273] width 76 height 43
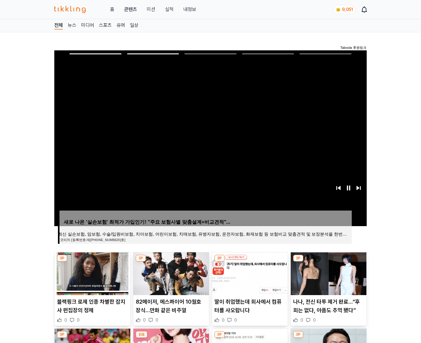
click at [328, 273] on img at bounding box center [329, 273] width 76 height 43
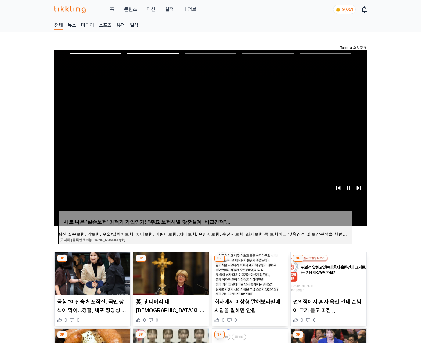
click at [328, 273] on img at bounding box center [329, 273] width 76 height 43
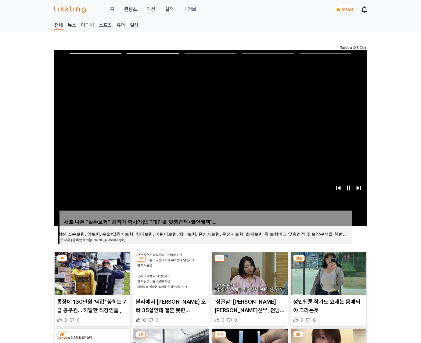
click at [328, 273] on img at bounding box center [329, 273] width 76 height 43
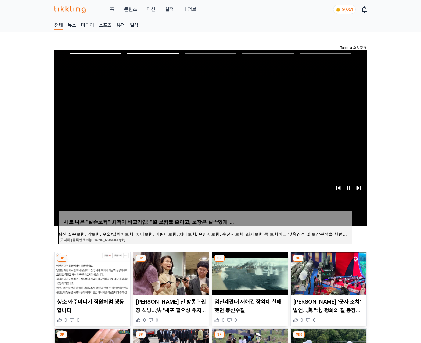
click at [328, 273] on img at bounding box center [329, 273] width 76 height 43
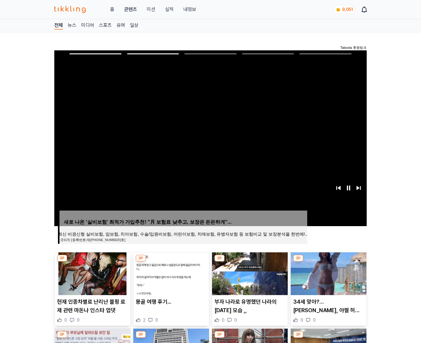
click at [328, 273] on img at bounding box center [329, 273] width 76 height 43
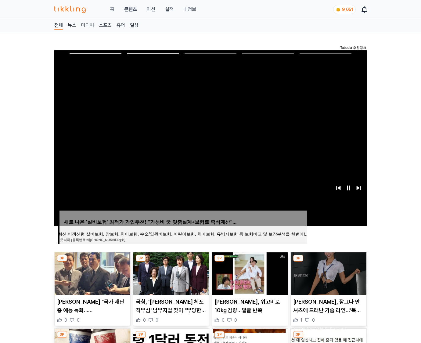
click at [328, 273] on img at bounding box center [329, 273] width 76 height 43
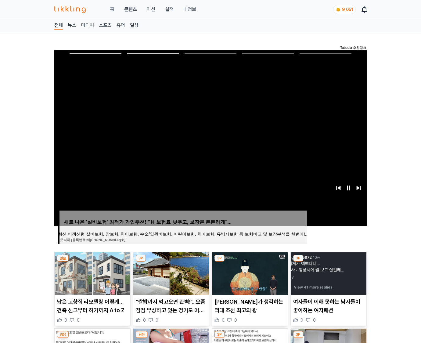
click at [328, 273] on img at bounding box center [329, 273] width 76 height 43
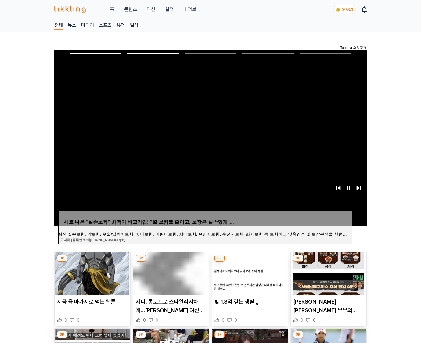
click at [328, 273] on img at bounding box center [329, 273] width 76 height 43
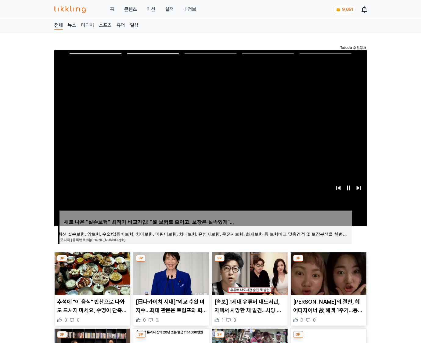
click at [328, 273] on img at bounding box center [329, 273] width 76 height 43
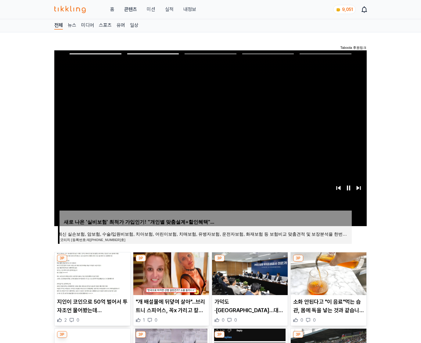
click at [328, 273] on img at bounding box center [329, 273] width 76 height 43
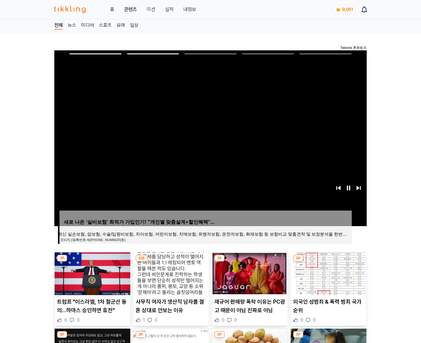
click at [328, 273] on img at bounding box center [329, 273] width 76 height 43
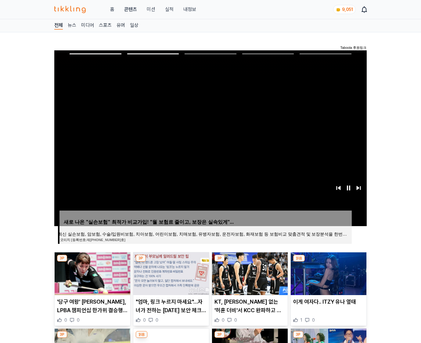
click at [328, 273] on img at bounding box center [329, 273] width 76 height 43
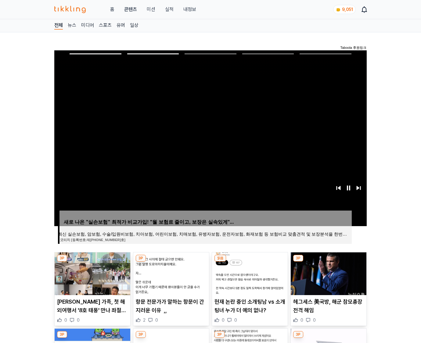
click at [328, 273] on img at bounding box center [329, 273] width 76 height 43
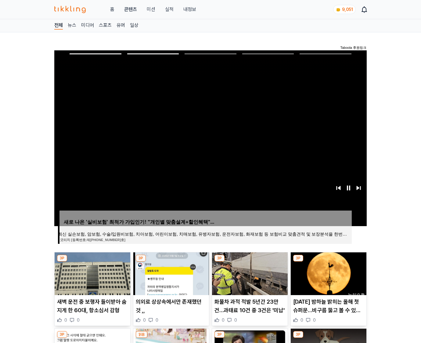
click at [328, 273] on img at bounding box center [329, 273] width 76 height 43
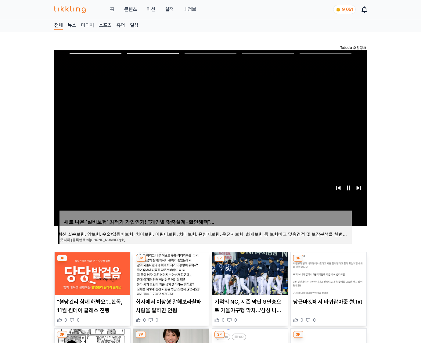
click at [328, 273] on img at bounding box center [329, 273] width 76 height 43
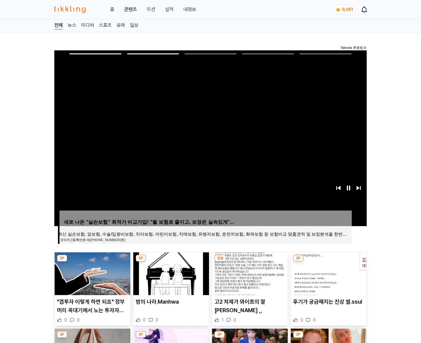
click at [328, 273] on img at bounding box center [329, 273] width 76 height 43
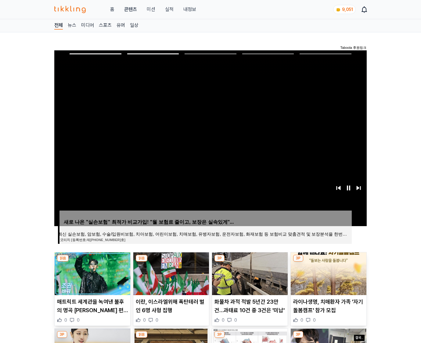
click at [328, 273] on img at bounding box center [329, 273] width 76 height 43
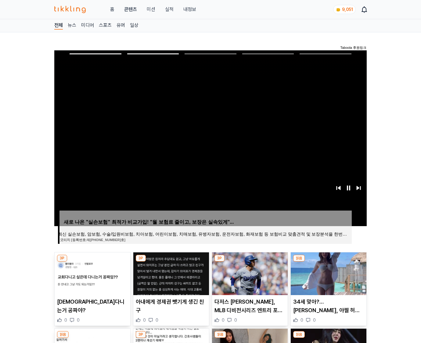
click at [328, 273] on img at bounding box center [329, 273] width 76 height 43
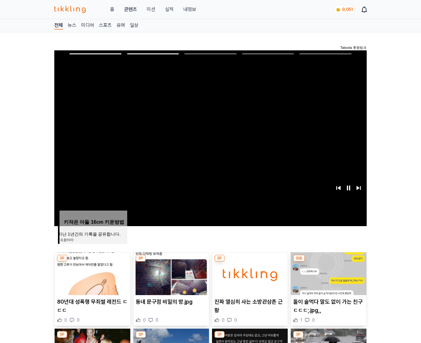
click at [328, 273] on img at bounding box center [329, 273] width 76 height 43
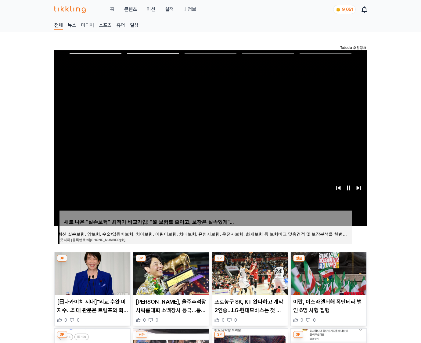
click at [328, 273] on img at bounding box center [329, 273] width 76 height 43
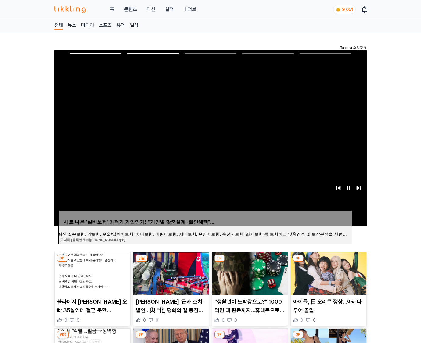
click at [328, 273] on img at bounding box center [329, 273] width 76 height 43
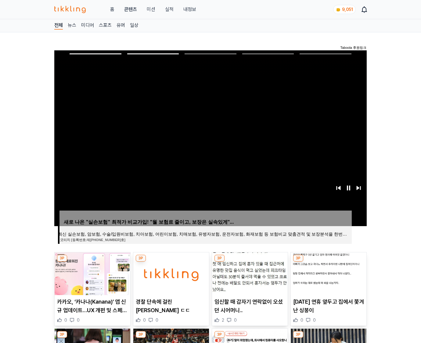
click at [328, 273] on img at bounding box center [329, 273] width 76 height 43
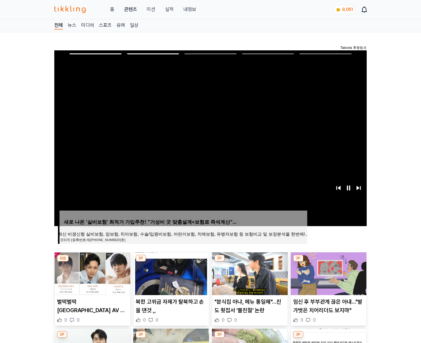
click at [328, 273] on img at bounding box center [329, 273] width 76 height 43
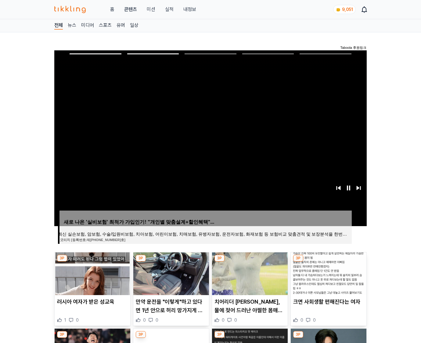
click at [328, 273] on img at bounding box center [329, 273] width 76 height 43
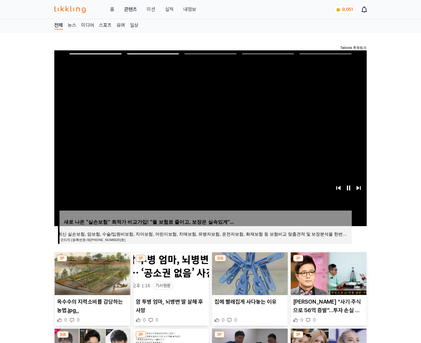
click at [328, 273] on img at bounding box center [329, 273] width 76 height 43
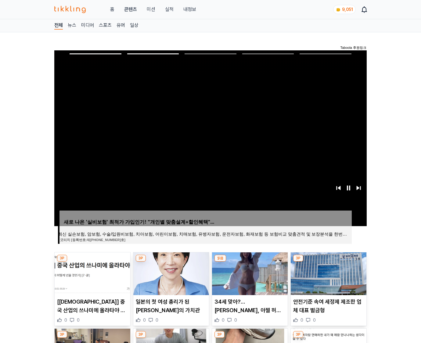
click at [328, 273] on img at bounding box center [329, 273] width 76 height 43
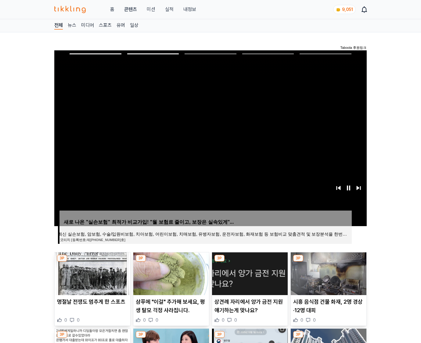
click at [328, 273] on img at bounding box center [329, 273] width 76 height 43
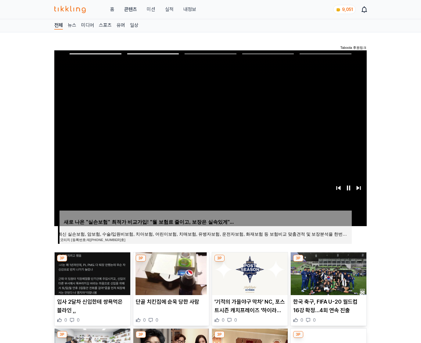
click at [328, 273] on img at bounding box center [329, 273] width 76 height 43
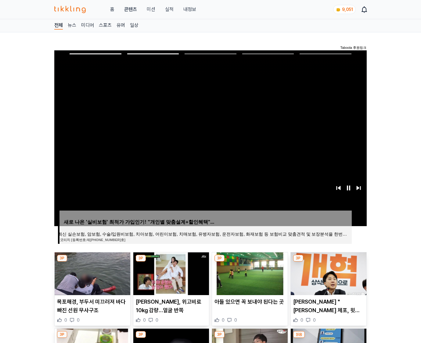
click at [328, 273] on img at bounding box center [329, 273] width 76 height 43
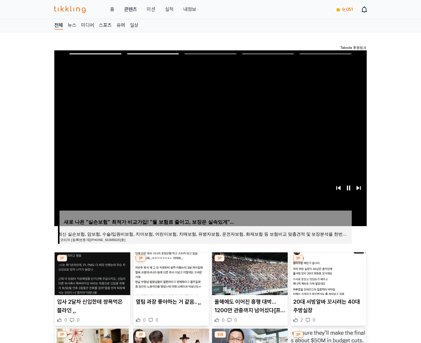
click at [328, 273] on img at bounding box center [329, 273] width 76 height 43
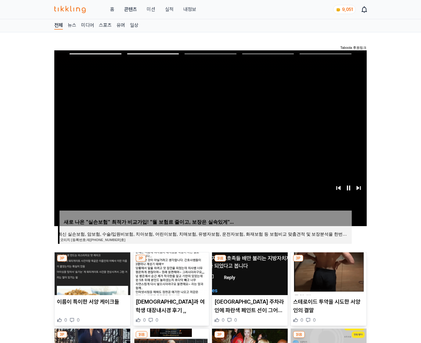
click at [328, 273] on img at bounding box center [329, 273] width 76 height 43
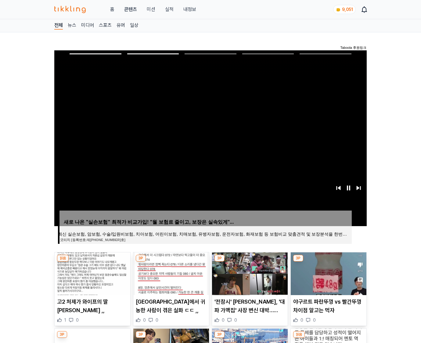
click at [328, 273] on img at bounding box center [329, 273] width 76 height 43
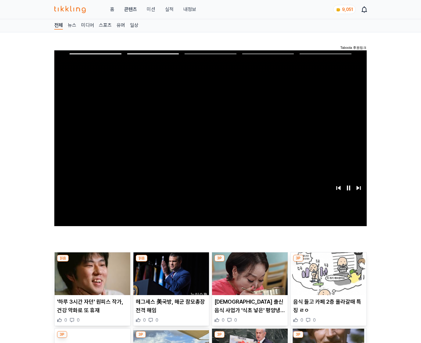
click at [328, 273] on img at bounding box center [329, 273] width 76 height 43
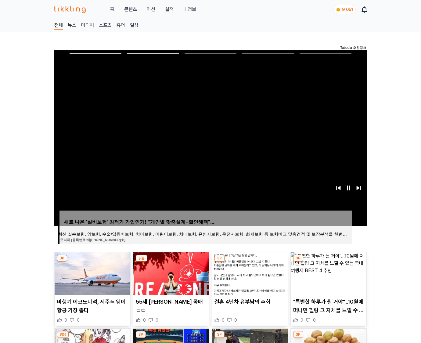
click at [328, 273] on img at bounding box center [329, 273] width 76 height 43
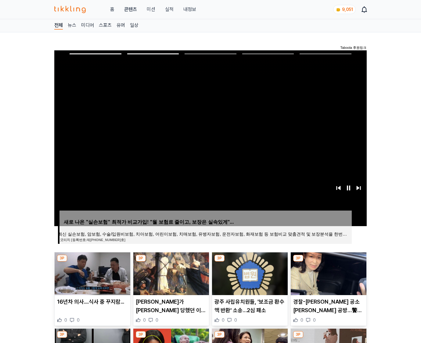
click at [328, 273] on img at bounding box center [329, 273] width 76 height 43
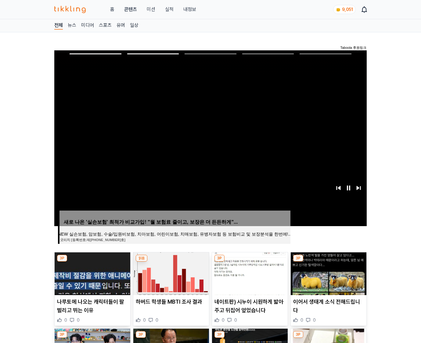
click at [328, 273] on img at bounding box center [329, 273] width 76 height 43
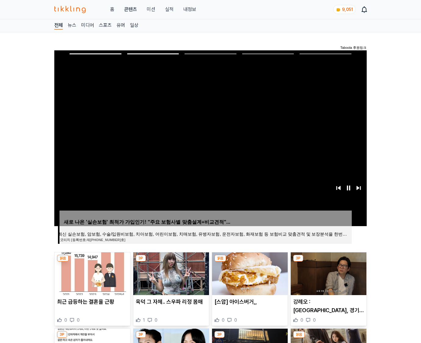
click at [328, 273] on img at bounding box center [329, 273] width 76 height 43
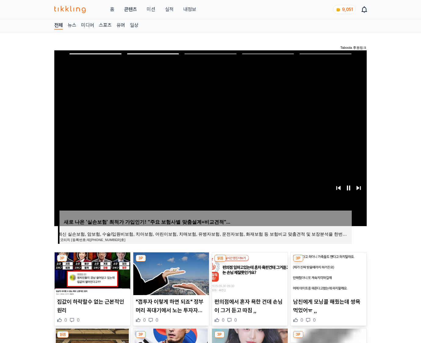
click at [328, 273] on img at bounding box center [329, 273] width 76 height 43
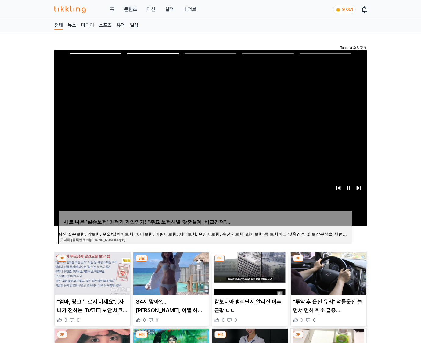
click at [328, 273] on img at bounding box center [329, 273] width 76 height 43
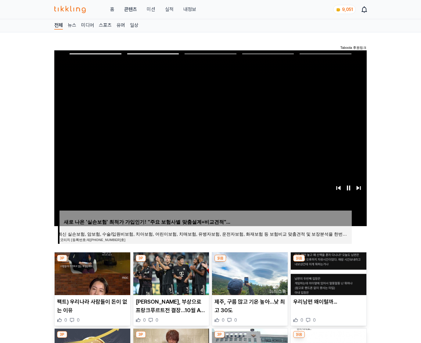
click at [328, 273] on img at bounding box center [329, 273] width 76 height 43
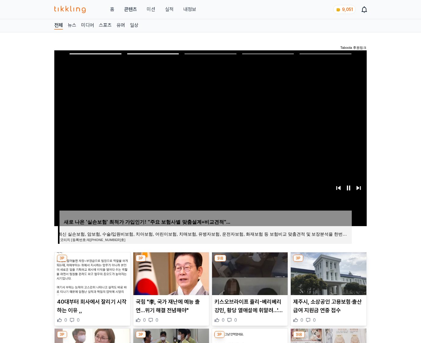
click at [328, 273] on img at bounding box center [329, 273] width 76 height 43
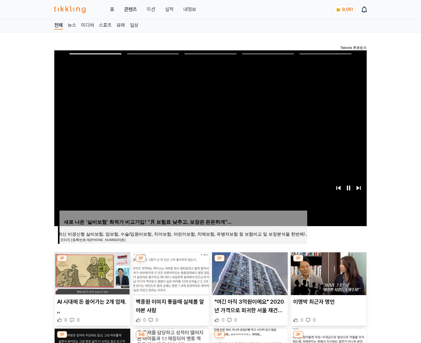
click at [328, 273] on img at bounding box center [329, 273] width 76 height 43
